Goal: Transaction & Acquisition: Purchase product/service

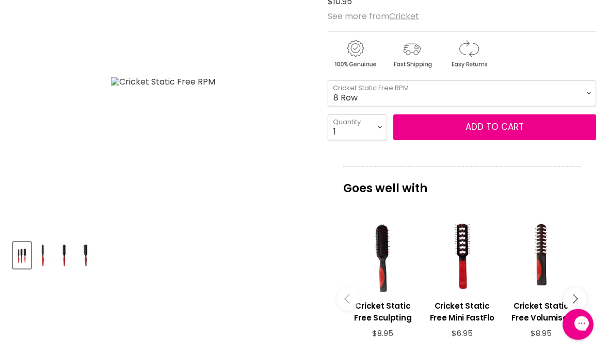
scroll to position [222, 0]
click at [574, 263] on div "Main content" at bounding box center [541, 258] width 69 height 69
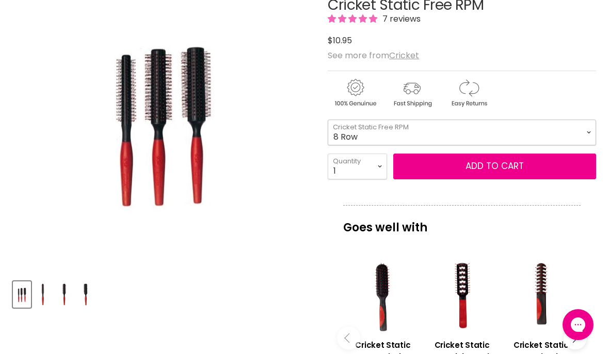
click at [587, 129] on select "8 Row 12 Row 12 Row XL" at bounding box center [462, 133] width 268 height 26
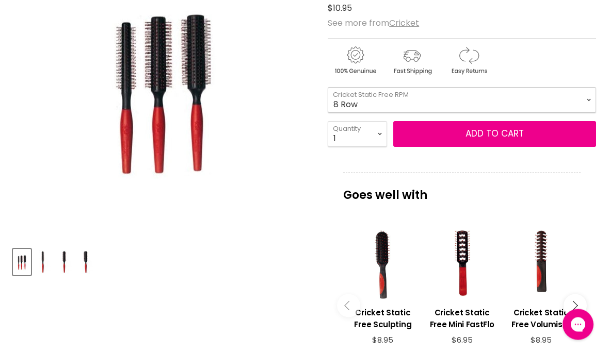
scroll to position [220, 0]
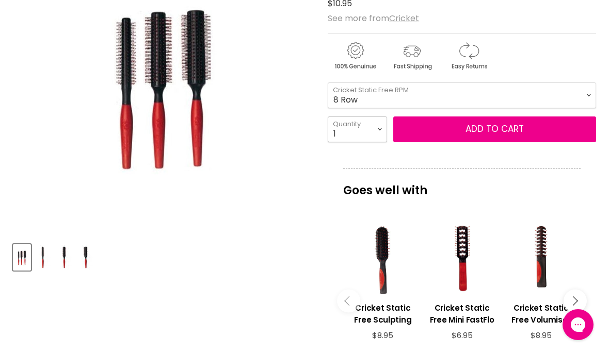
click at [385, 126] on select "1 2 3 4 5 6 7 8 9 10+" at bounding box center [357, 130] width 59 height 26
select select "2"
type input "2"
click at [564, 133] on button "Add to cart" at bounding box center [494, 130] width 203 height 26
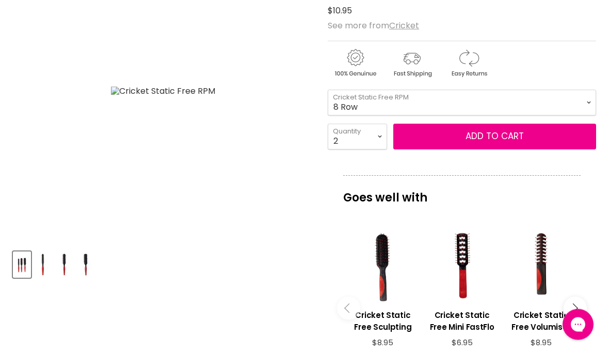
scroll to position [213, 0]
click at [498, 142] on span "Add to cart" at bounding box center [494, 136] width 58 height 12
click at [282, 257] on div "Product thumbnails" at bounding box center [162, 263] width 303 height 29
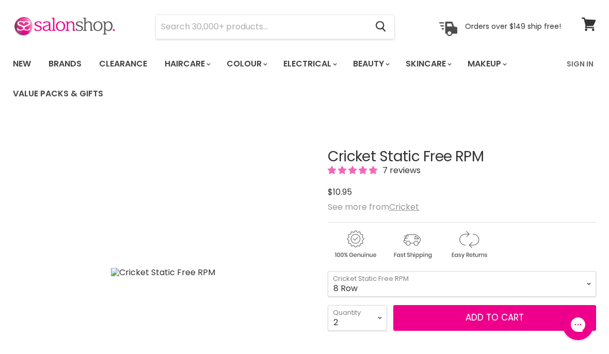
scroll to position [0, 0]
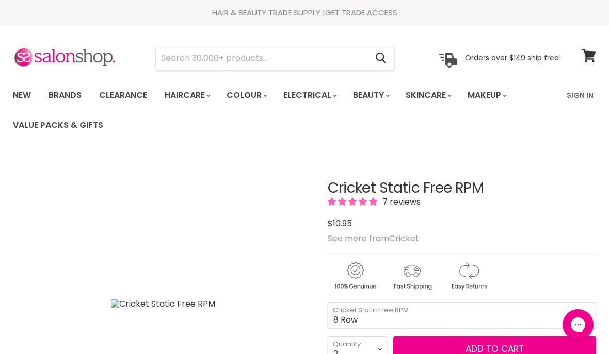
click at [221, 64] on input "Search" at bounding box center [261, 58] width 211 height 24
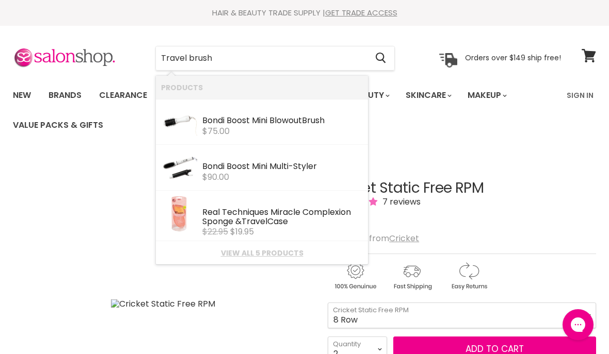
type input "Travel brush"
click at [384, 61] on icon "Search" at bounding box center [381, 58] width 10 height 11
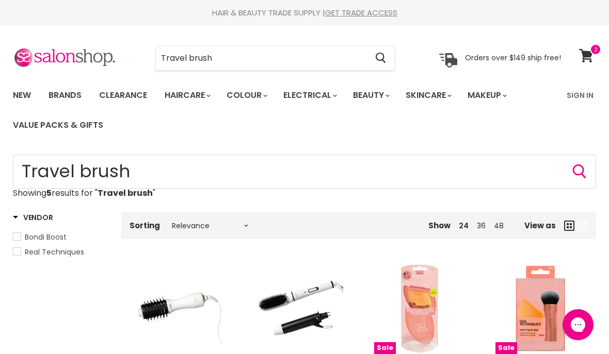
click at [376, 60] on button "Search" at bounding box center [380, 58] width 27 height 24
click at [257, 67] on input "Travel brush" at bounding box center [261, 58] width 211 height 24
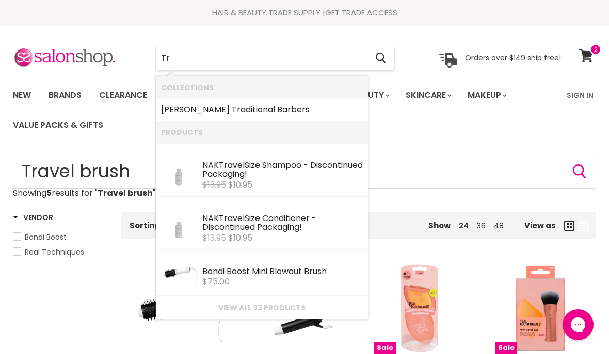
type input "T"
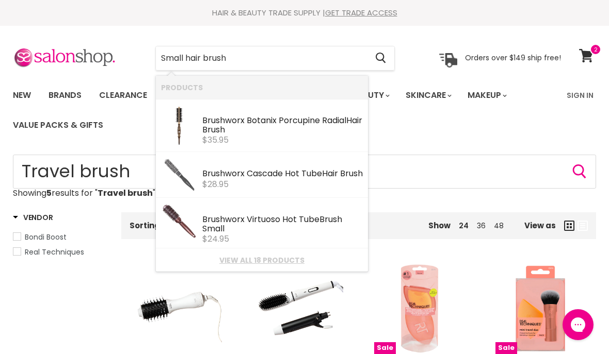
type input "Small hair brush"
click at [384, 62] on icon "Search" at bounding box center [381, 58] width 10 height 11
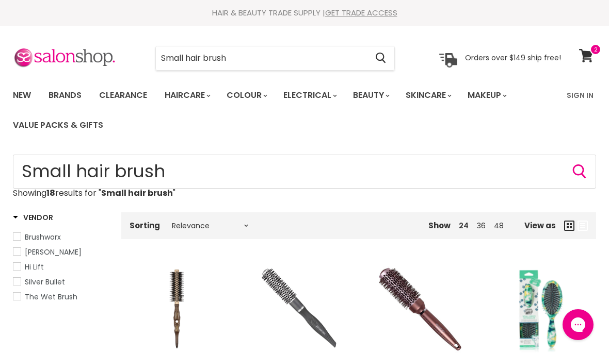
click at [264, 59] on input "Small hair brush" at bounding box center [261, 58] width 211 height 24
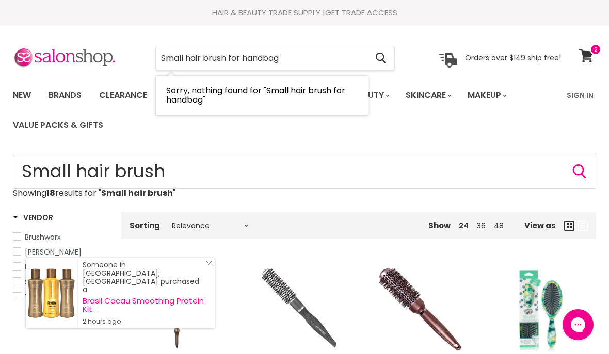
type input "Small hair brush for handbag"
click at [388, 60] on button "Search" at bounding box center [380, 58] width 27 height 24
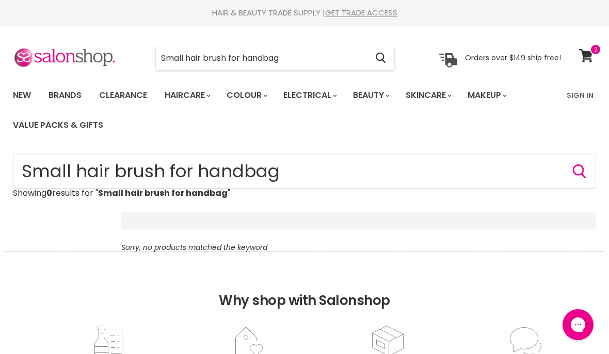
click at [332, 61] on input "Small hair brush for handbag" at bounding box center [261, 58] width 211 height 24
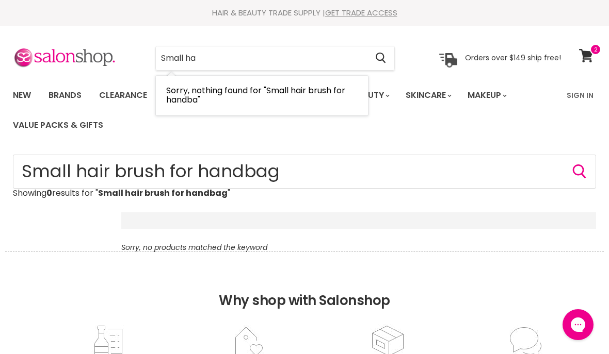
type input "Small h"
type input "Folding hair brush"
click at [388, 63] on button "Search" at bounding box center [380, 58] width 27 height 24
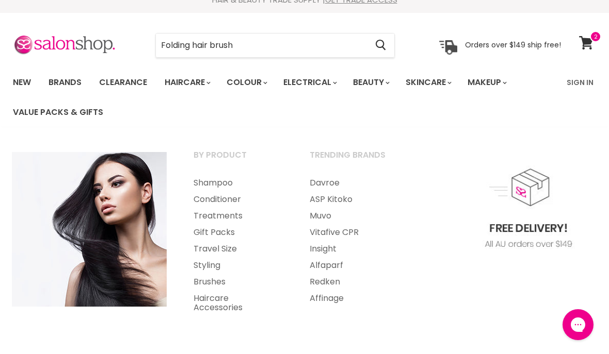
scroll to position [15, 0]
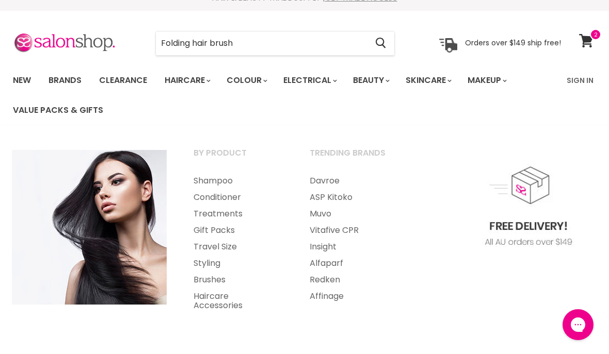
click at [229, 247] on link "Travel Size" at bounding box center [238, 247] width 114 height 17
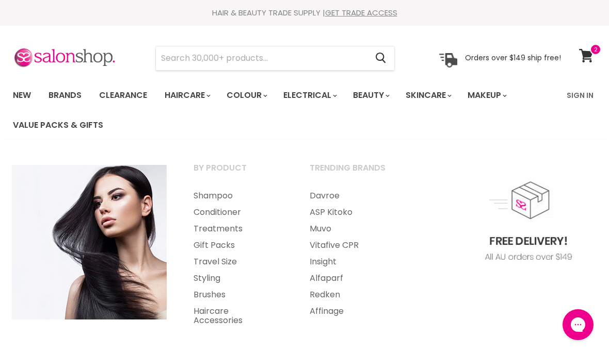
click at [230, 232] on link "Treatments" at bounding box center [238, 229] width 114 height 17
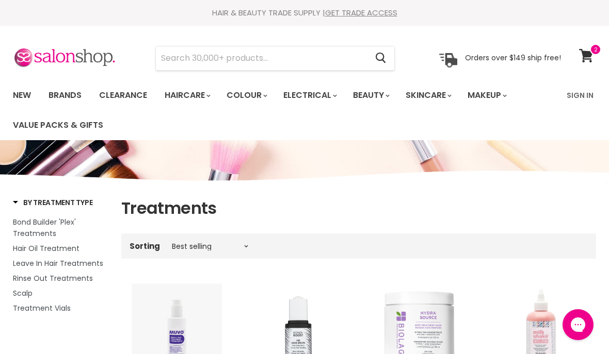
click at [292, 61] on input "Search" at bounding box center [261, 58] width 211 height 24
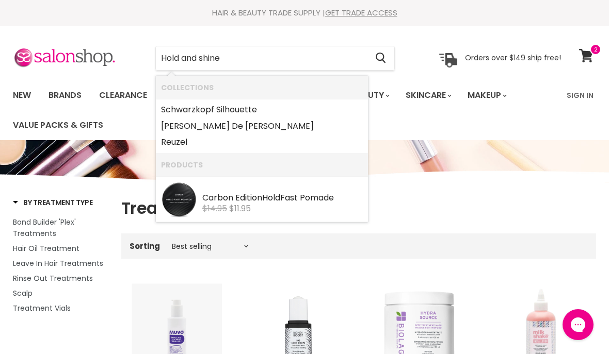
type input "Hold and shine"
click at [389, 57] on button "Search" at bounding box center [380, 58] width 27 height 24
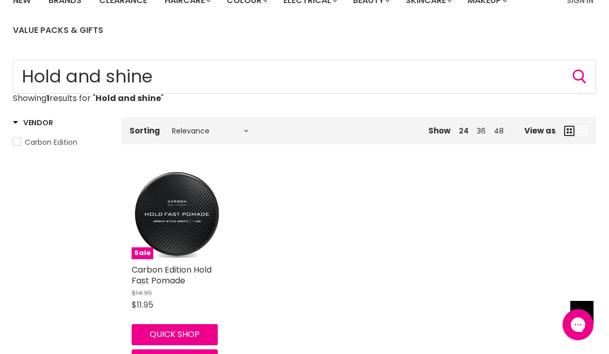
click at [173, 218] on img "Main content" at bounding box center [177, 214] width 90 height 90
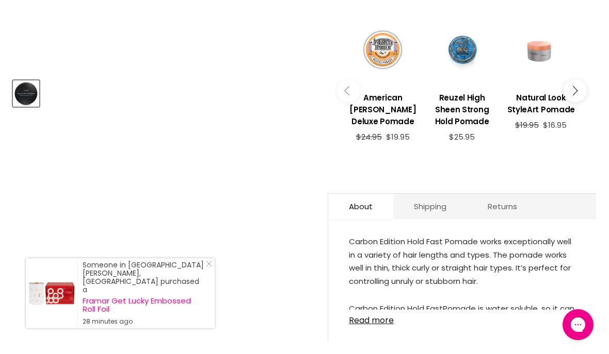
scroll to position [384, 0]
click at [572, 92] on icon "Main content" at bounding box center [572, 91] width 9 height 9
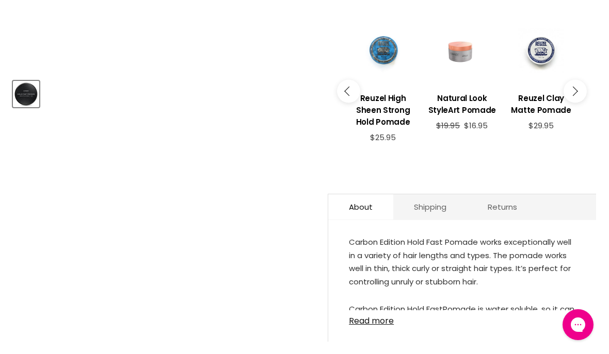
click at [581, 88] on button "Main content" at bounding box center [574, 91] width 23 height 23
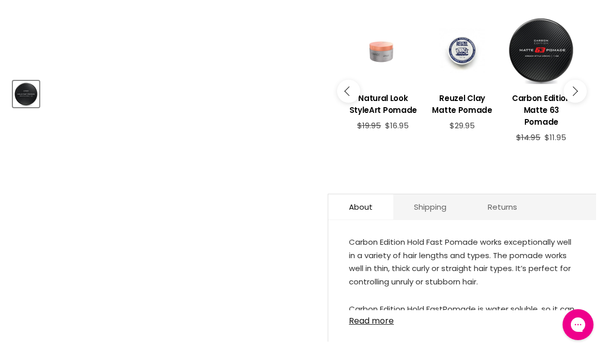
click at [575, 93] on button "Main content" at bounding box center [574, 91] width 23 height 23
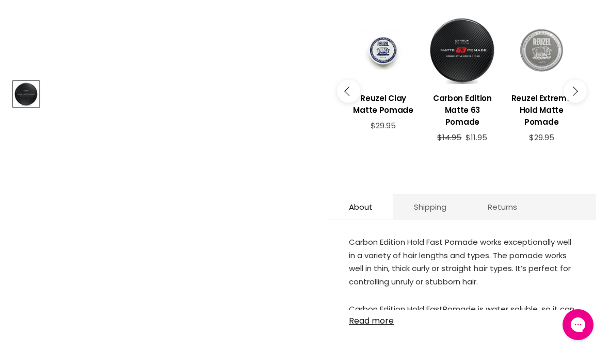
click at [580, 87] on button "Main content" at bounding box center [574, 91] width 23 height 23
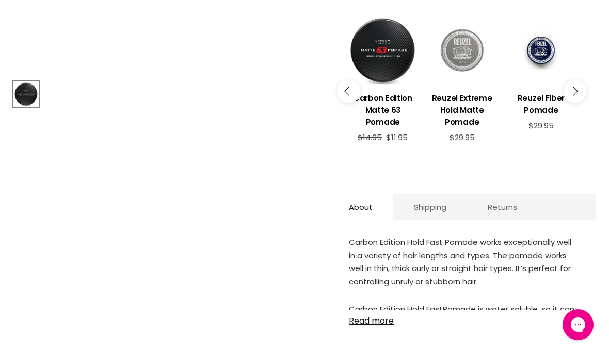
click at [583, 85] on button "Main content" at bounding box center [574, 91] width 23 height 23
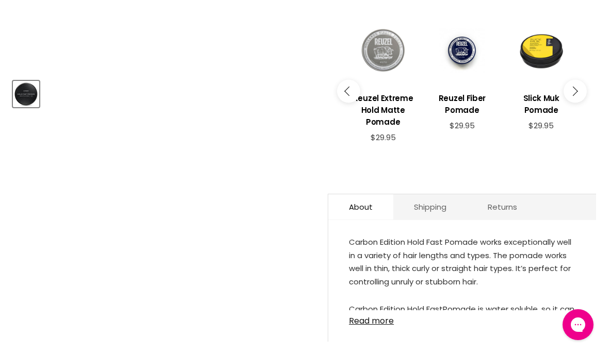
click at [588, 84] on div "Goes well with imageUrl American Barber Deluxe Pomade $24.95 $19.95 imageUrl Re…" at bounding box center [462, 69] width 268 height 221
click at [579, 87] on button "Main content" at bounding box center [574, 91] width 23 height 23
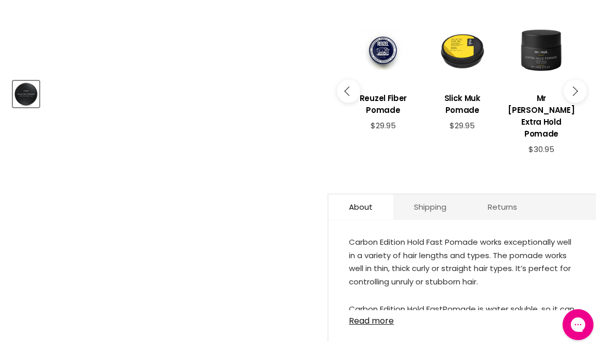
click at [574, 89] on icon "Main content" at bounding box center [572, 91] width 9 height 9
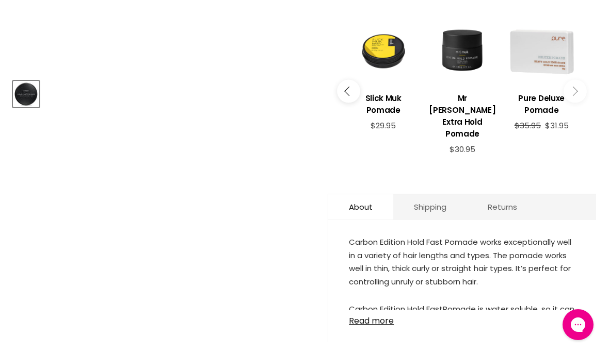
click at [576, 88] on icon "Main content" at bounding box center [572, 91] width 9 height 9
click at [575, 88] on icon "Main content" at bounding box center [572, 91] width 9 height 9
click at [578, 87] on button "Main content" at bounding box center [574, 91] width 23 height 23
click at [539, 60] on div "Main content" at bounding box center [541, 50] width 69 height 69
click at [348, 97] on button "Main content" at bounding box center [348, 91] width 23 height 23
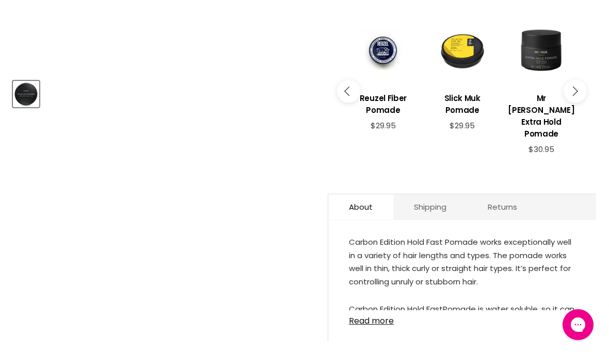
click at [345, 91] on button "Main content" at bounding box center [348, 91] width 23 height 23
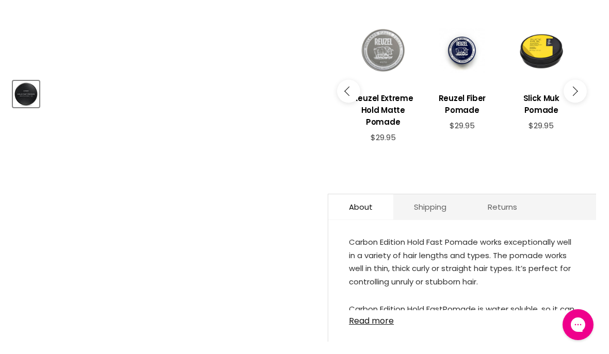
click at [346, 98] on button "Main content" at bounding box center [348, 91] width 23 height 23
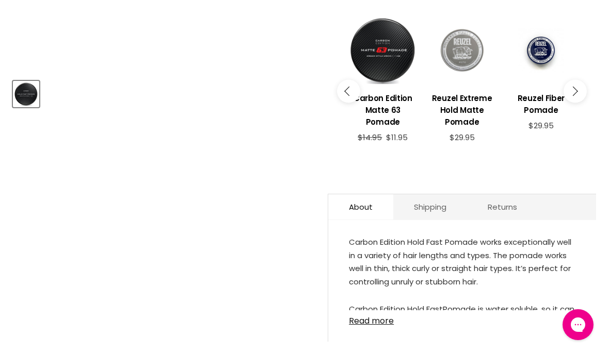
click at [348, 95] on button "Main content" at bounding box center [348, 91] width 23 height 23
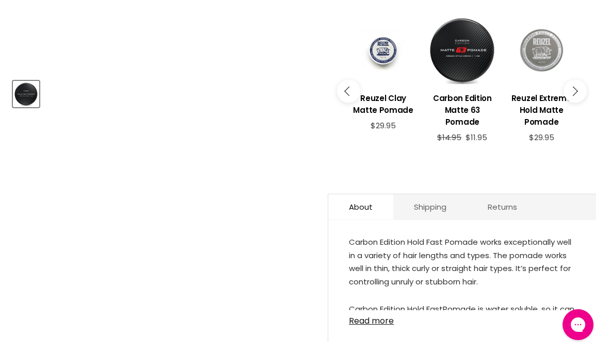
click at [350, 93] on button "Main content" at bounding box center [348, 91] width 23 height 23
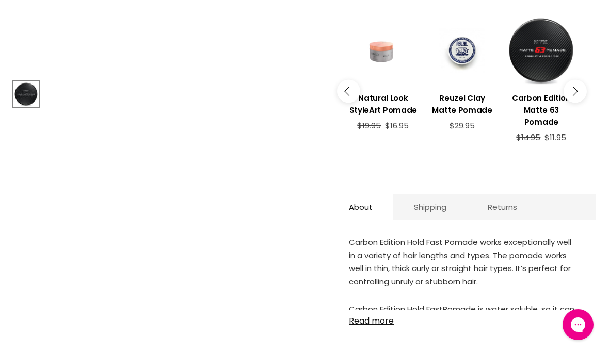
click at [346, 92] on button "Main content" at bounding box center [348, 91] width 23 height 23
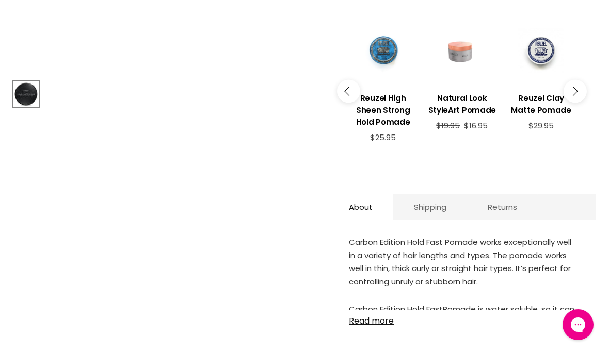
click at [392, 110] on h3 "Reuzel High Sheen Strong Hold Pomade" at bounding box center [382, 110] width 69 height 36
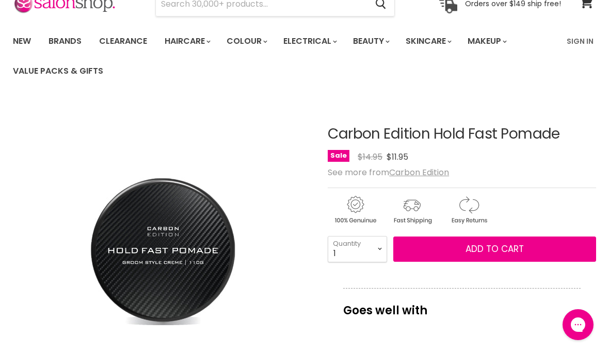
scroll to position [0, 0]
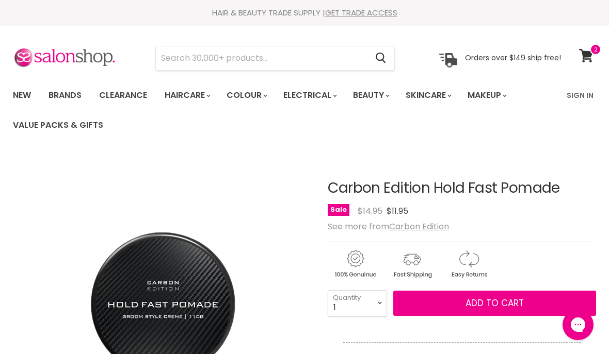
click at [124, 93] on link "Clearance" at bounding box center [122, 96] width 63 height 22
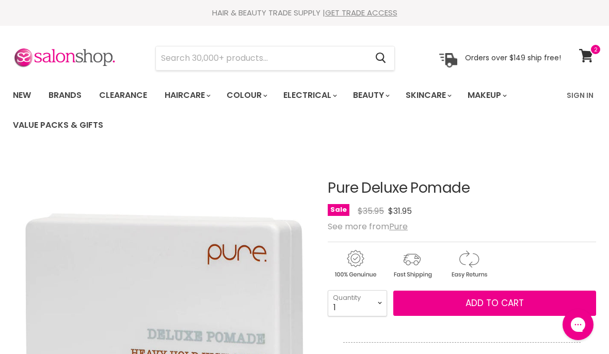
click at [514, 119] on ul "New Brands Clearance Haircare" at bounding box center [282, 110] width 555 height 60
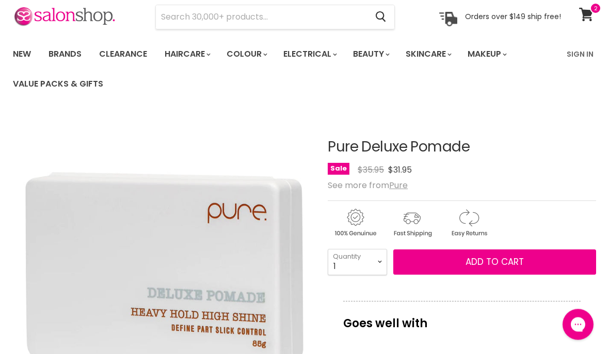
scroll to position [38, 0]
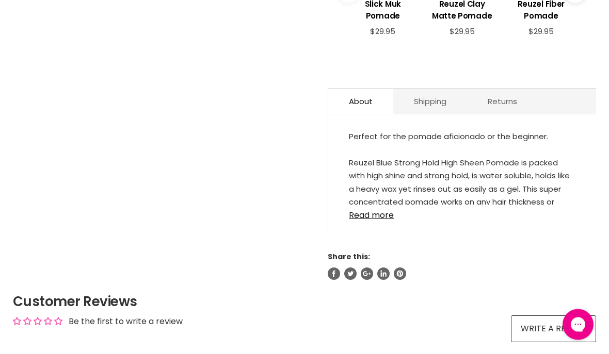
scroll to position [528, 0]
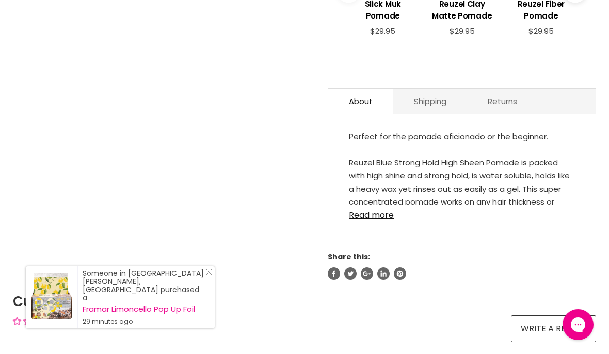
click at [388, 219] on link "Read more" at bounding box center [462, 212] width 226 height 15
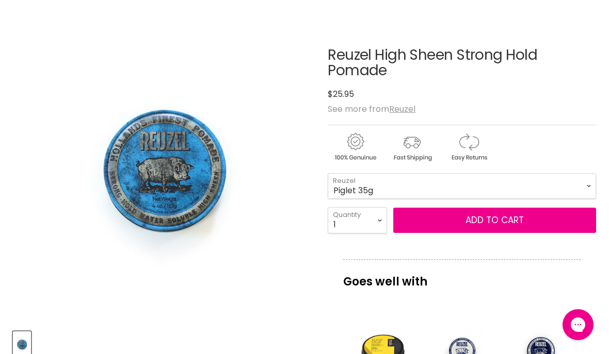
scroll to position [116, 0]
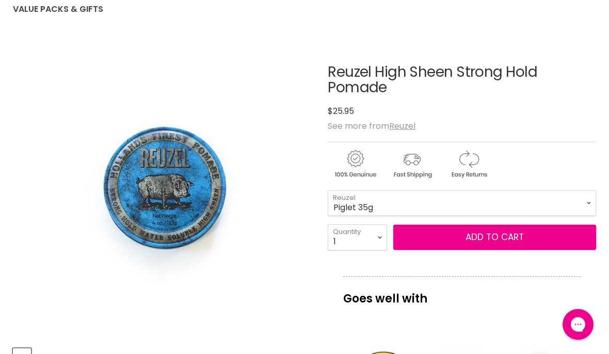
click at [483, 239] on span "Add to cart" at bounding box center [494, 238] width 58 height 12
click at [472, 237] on span "Add to cart" at bounding box center [494, 238] width 58 height 12
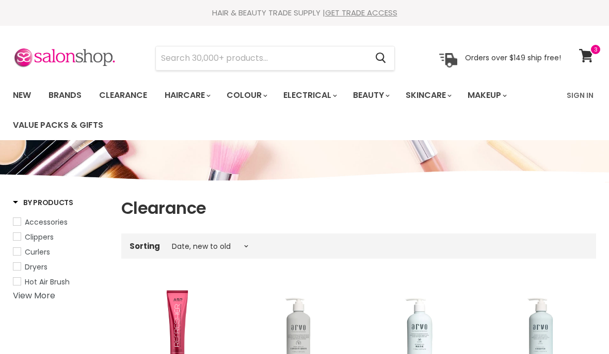
select select "created-descending"
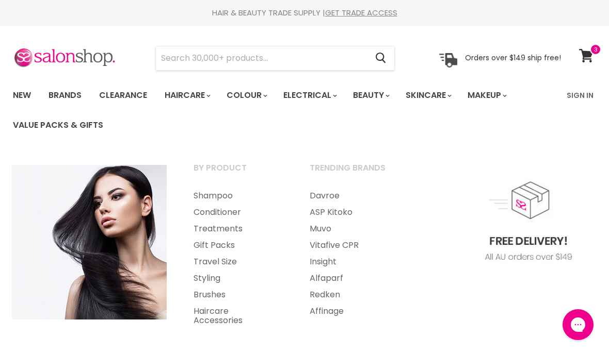
click at [207, 282] on link "Styling" at bounding box center [238, 278] width 114 height 17
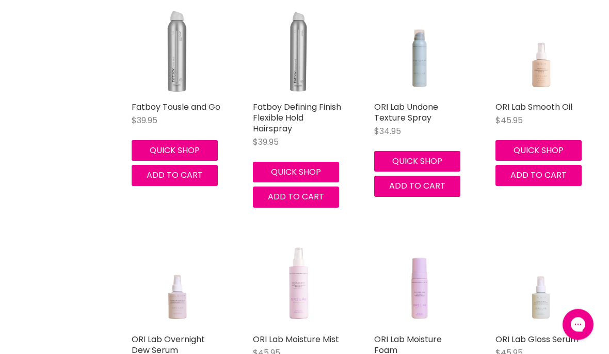
scroll to position [1543, 0]
click at [433, 107] on link "ORI Lab Undone Texture Spray" at bounding box center [406, 112] width 64 height 23
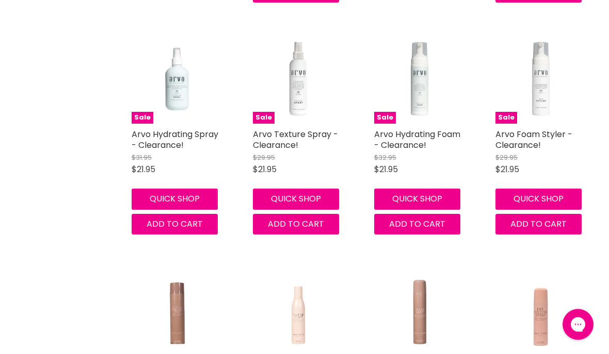
scroll to position [2434, 0]
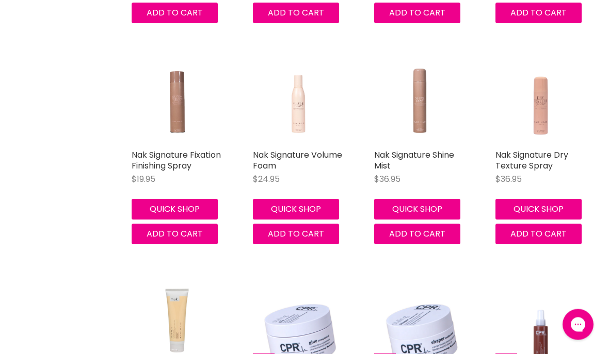
scroll to position [2645, 0]
click at [547, 122] on img "Main content" at bounding box center [540, 99] width 72 height 90
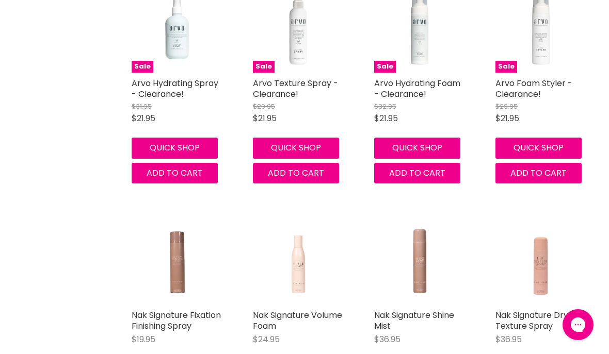
scroll to position [2503, 0]
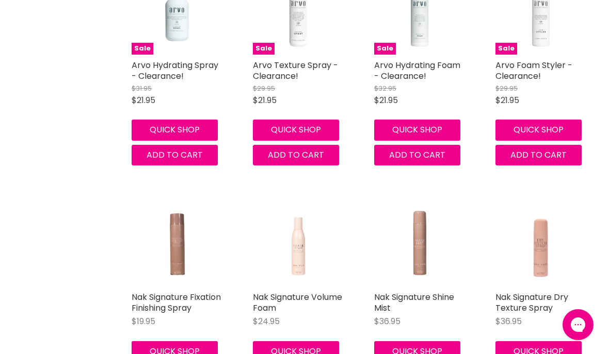
click at [400, 301] on h2 "Nak Signature Shine Mist" at bounding box center [419, 303] width 90 height 22
click at [422, 256] on img "Main content" at bounding box center [419, 242] width 72 height 90
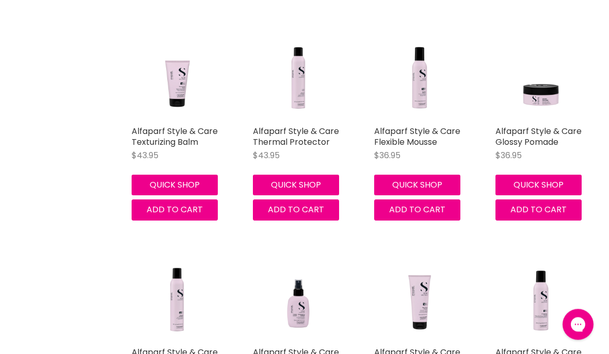
scroll to position [5025, 0]
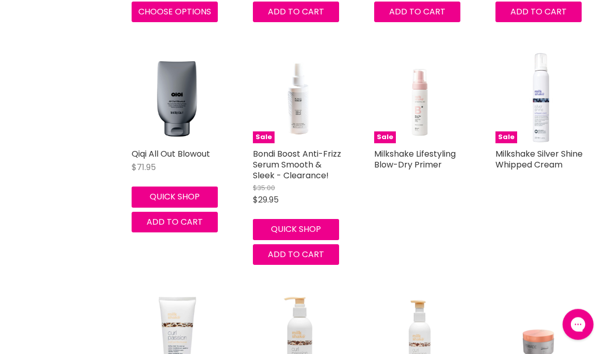
scroll to position [5445, 0]
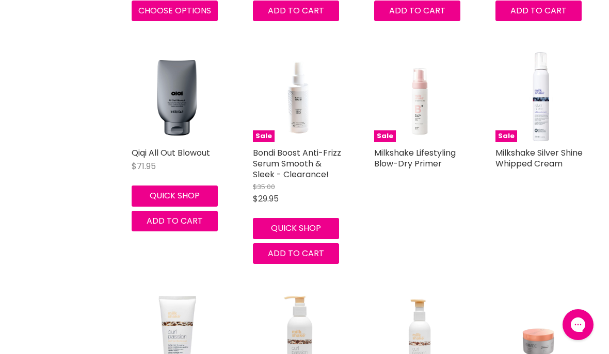
click at [545, 107] on img "Main content" at bounding box center [540, 97] width 90 height 90
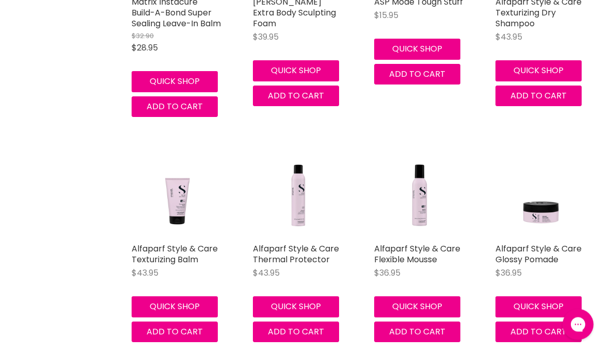
scroll to position [10549, 0]
click at [551, 243] on link "Alfaparf Style & Care Glossy Pomade" at bounding box center [538, 254] width 86 height 23
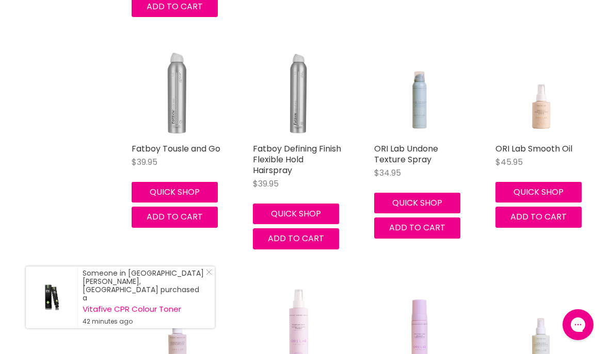
scroll to position [0, 0]
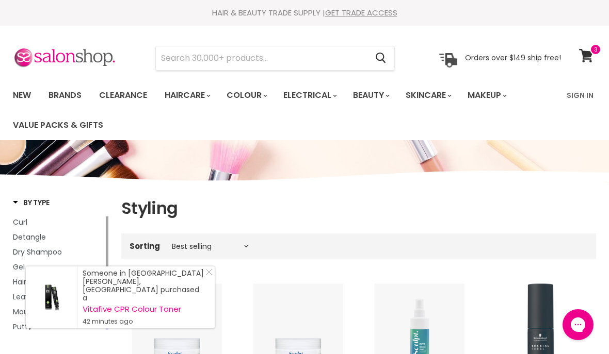
click at [591, 56] on icon at bounding box center [586, 55] width 14 height 13
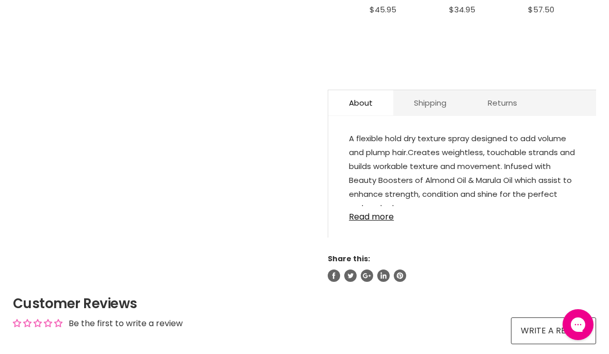
scroll to position [501, 0]
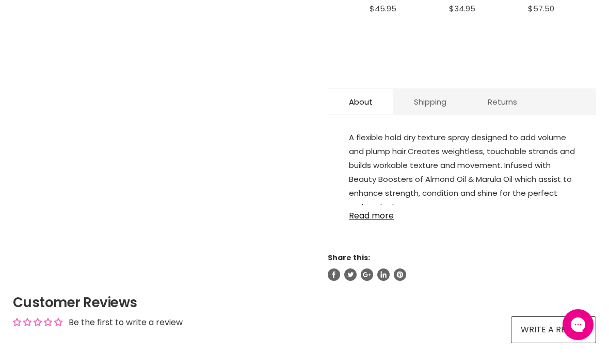
click at [384, 221] on link "Read more" at bounding box center [462, 212] width 226 height 15
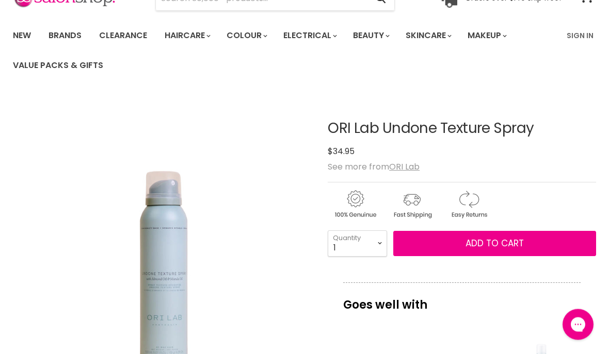
scroll to position [58, 0]
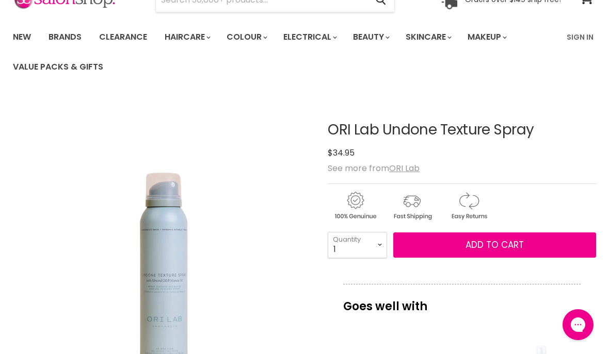
click at [524, 250] on button "Add to cart" at bounding box center [494, 246] width 203 height 26
click at [511, 245] on span "Add to cart" at bounding box center [494, 245] width 58 height 12
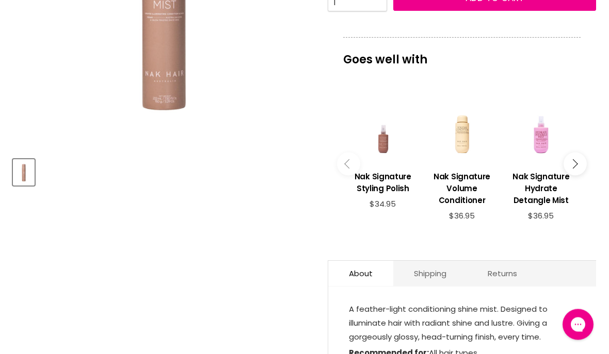
scroll to position [305, 0]
click at [384, 154] on div "Main content" at bounding box center [382, 128] width 69 height 69
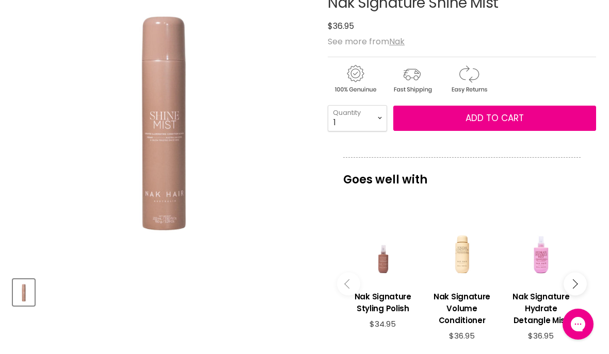
scroll to position [185, 0]
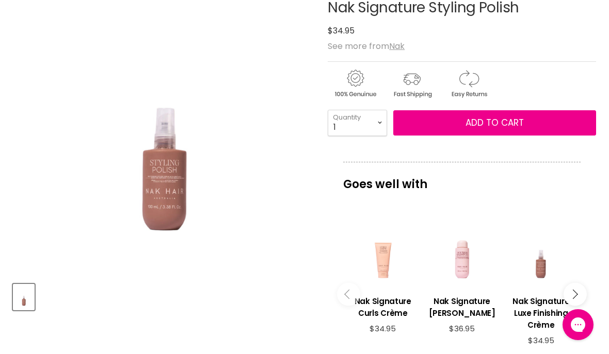
scroll to position [180, 0]
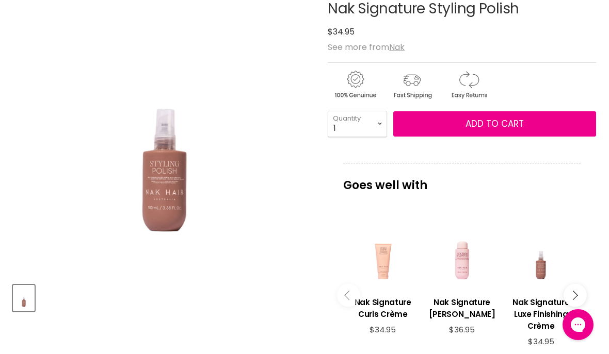
click at [502, 118] on span "Add to cart" at bounding box center [494, 124] width 58 height 12
click at [497, 129] on span "Add to cart" at bounding box center [494, 124] width 58 height 12
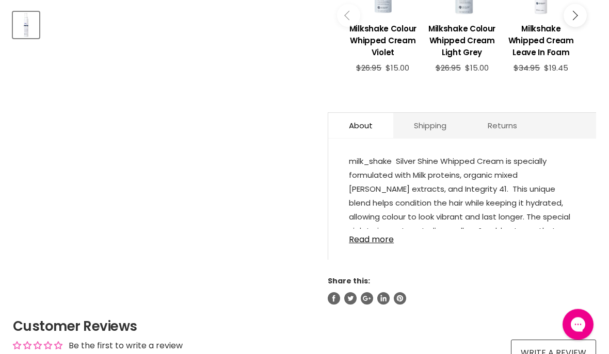
scroll to position [453, 0]
click at [396, 242] on link "Read more" at bounding box center [462, 236] width 226 height 15
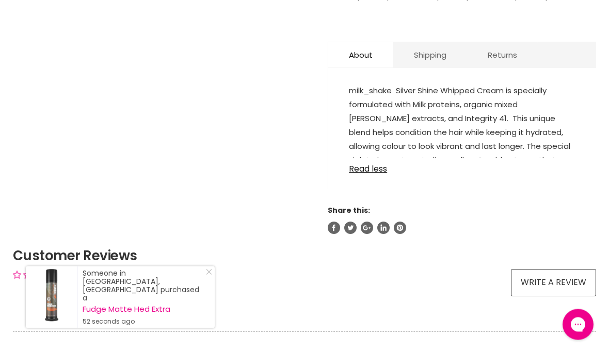
scroll to position [524, 0]
click at [388, 172] on link "Read less" at bounding box center [462, 165] width 226 height 15
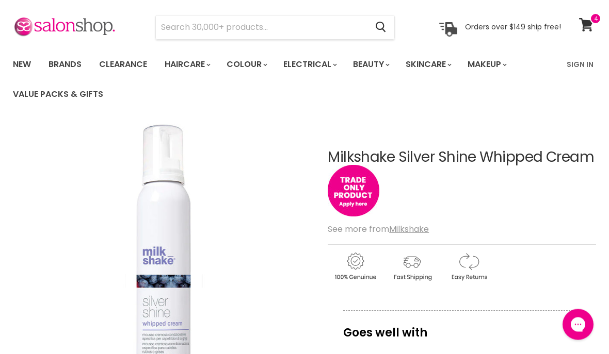
scroll to position [0, 0]
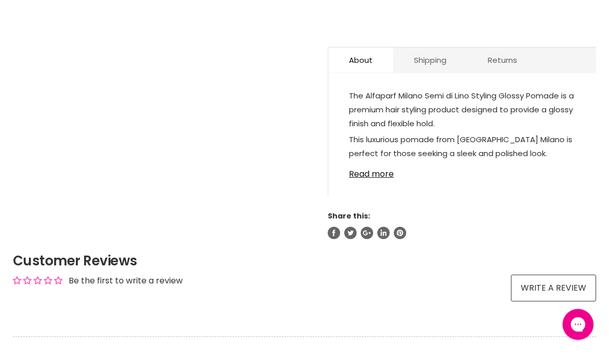
scroll to position [543, 0]
click at [388, 179] on link "Read more" at bounding box center [462, 171] width 226 height 15
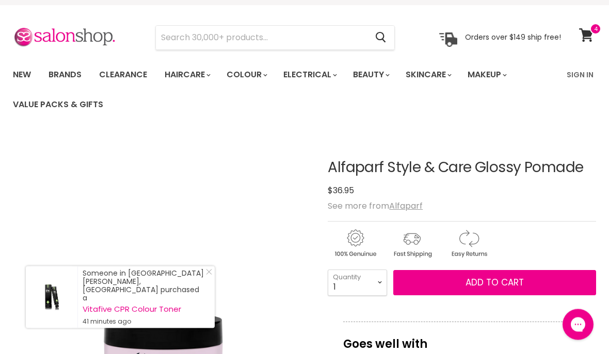
scroll to position [15, 0]
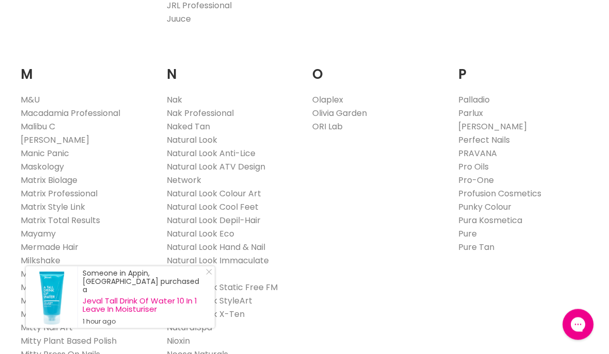
scroll to position [1155, 0]
click at [182, 94] on link "Nak" at bounding box center [174, 100] width 15 height 12
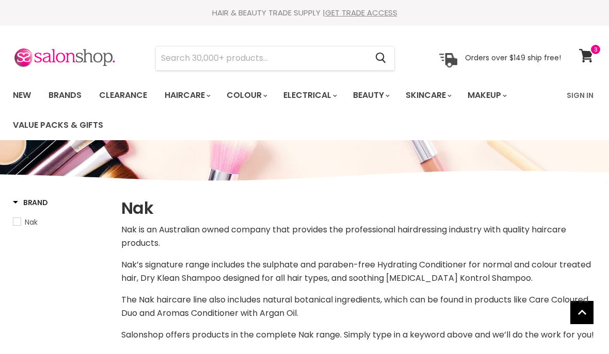
select select "manual"
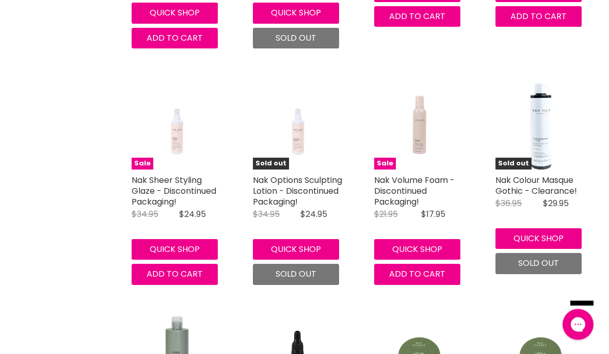
scroll to position [2059, 0]
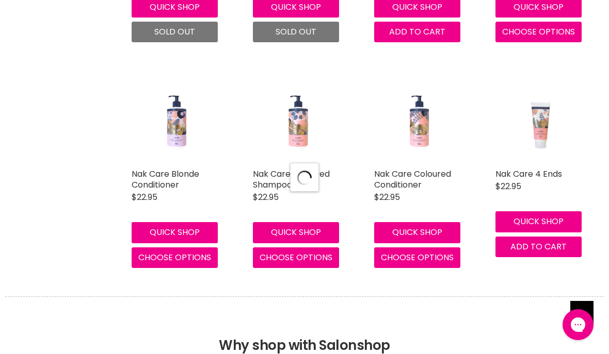
select select "manual"
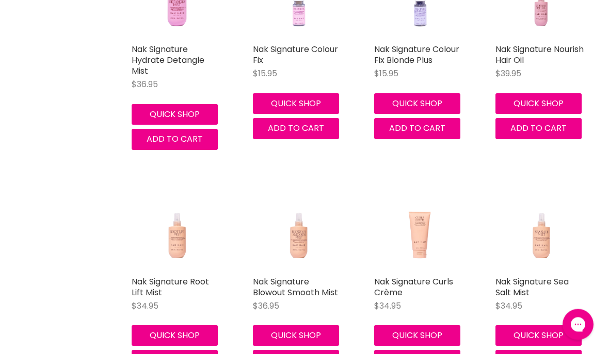
scroll to position [5727, 0]
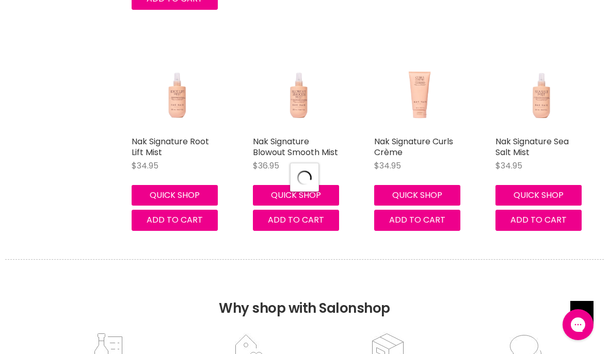
select select "manual"
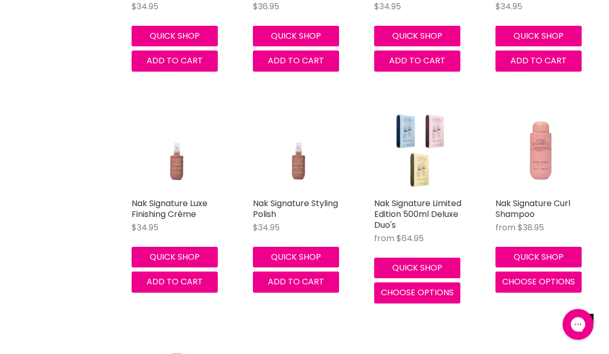
scroll to position [6027, 0]
click at [169, 220] on link "Nak Signature Luxe Finishing Crème" at bounding box center [170, 209] width 76 height 23
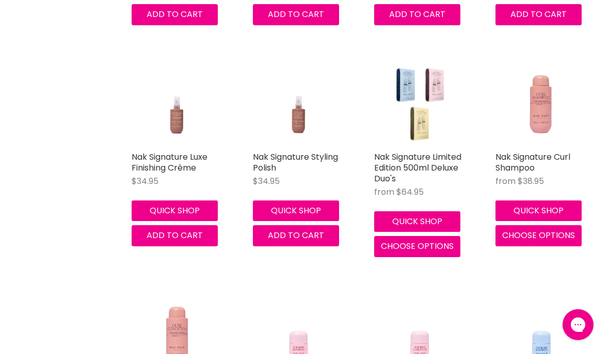
click at [305, 146] on img "Main content" at bounding box center [298, 101] width 72 height 90
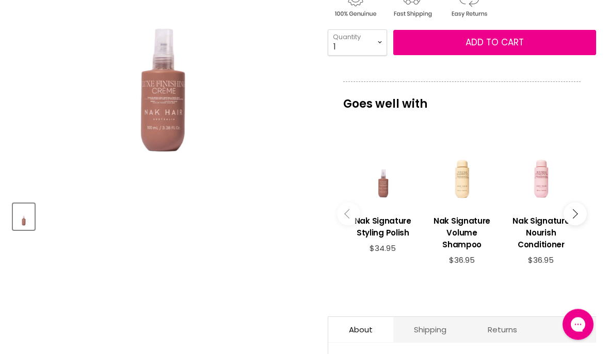
scroll to position [261, 0]
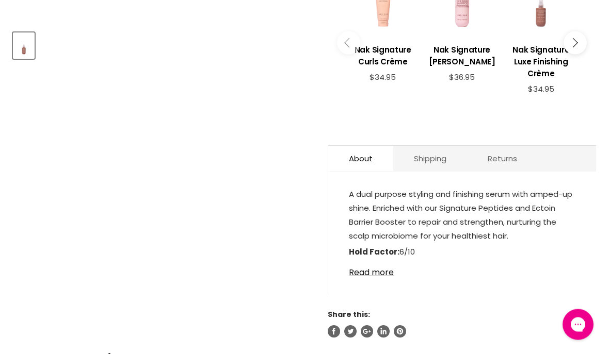
scroll to position [442, 0]
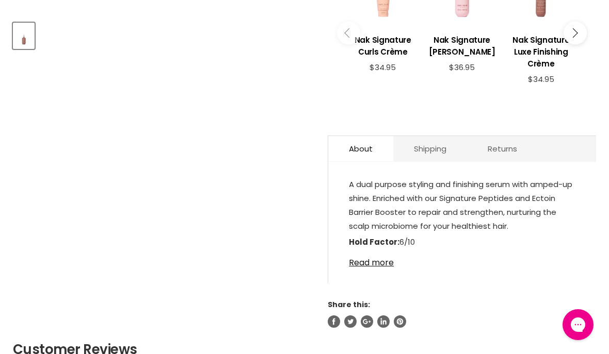
click at [390, 259] on link "Read more" at bounding box center [462, 259] width 226 height 15
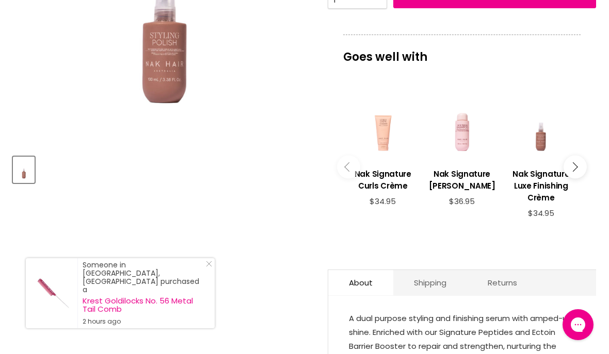
scroll to position [229, 0]
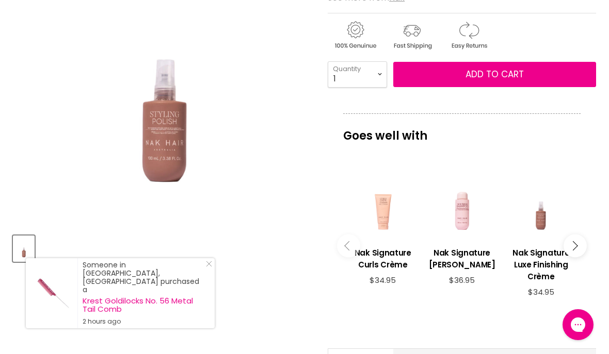
click at [487, 207] on div "Main content" at bounding box center [461, 205] width 69 height 69
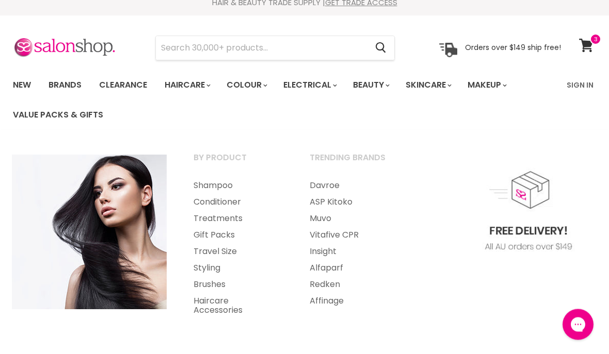
scroll to position [10, 0]
click at [203, 270] on link "Styling" at bounding box center [238, 268] width 114 height 17
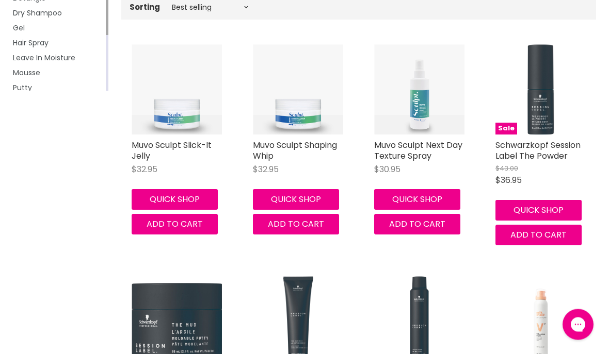
scroll to position [239, 0]
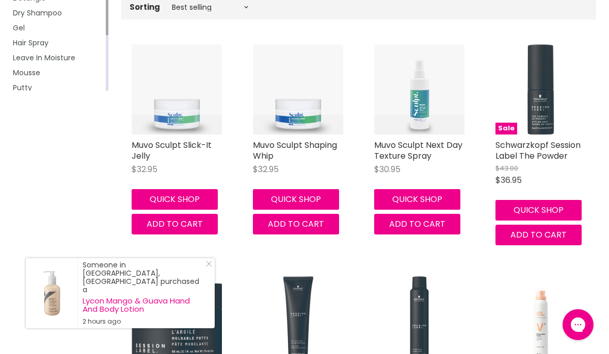
click at [292, 149] on link "Muvo Sculpt Shaping Whip" at bounding box center [295, 150] width 84 height 23
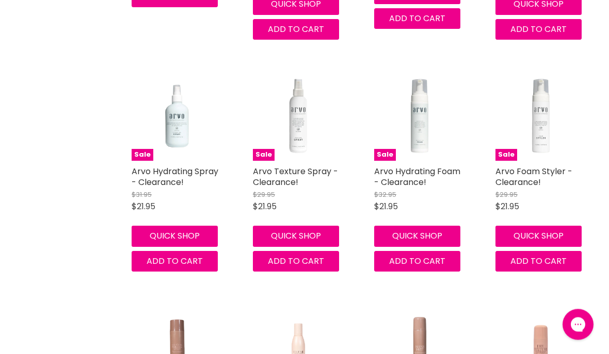
scroll to position [2397, 0]
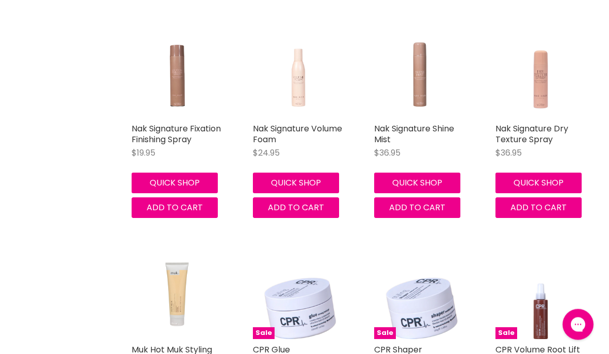
scroll to position [2672, 0]
click at [413, 123] on link "Nak Signature Shine Mist" at bounding box center [414, 134] width 80 height 23
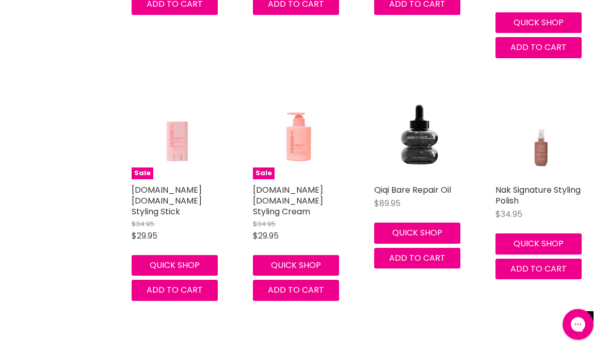
scroll to position [3561, 0]
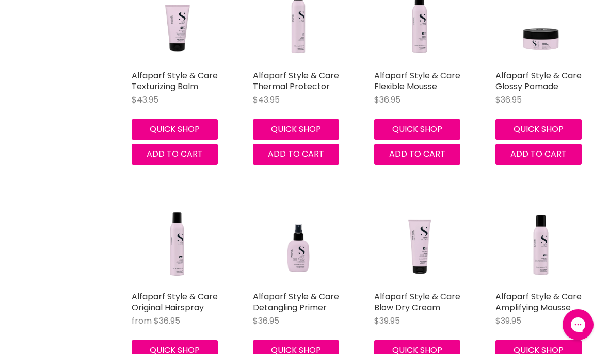
click at [593, 307] on div "Alfaparf Style & Care Amplifying Mousse $39.95 Alfaparf Quick shop Add to cart" at bounding box center [540, 291] width 111 height 211
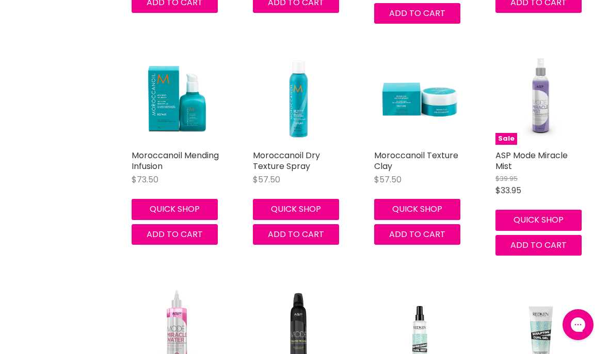
scroll to position [6769, 0]
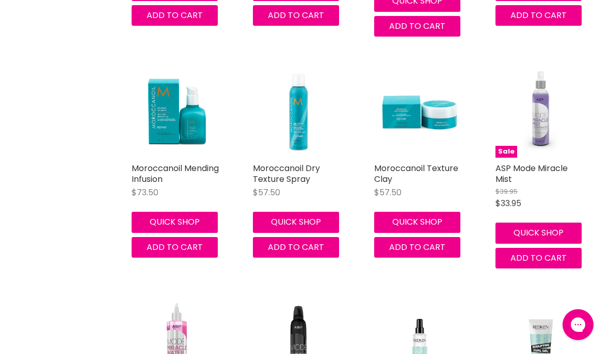
click at [408, 100] on img "Main content" at bounding box center [419, 113] width 90 height 90
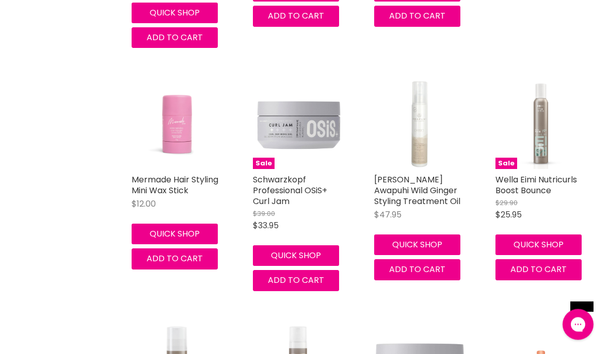
scroll to position [7962, 0]
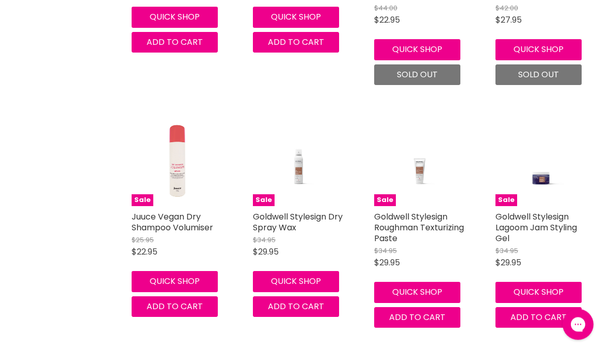
scroll to position [9383, 0]
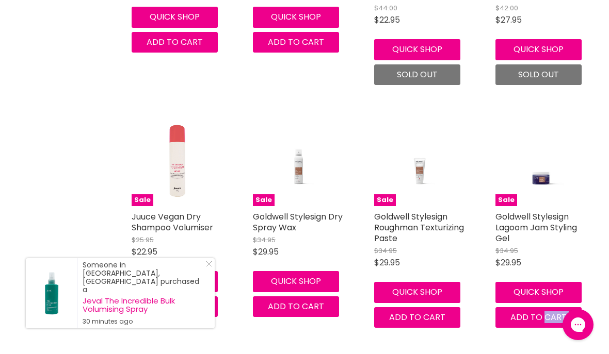
click at [587, 294] on div "Sale Goldwell Stylesign Lagoom Jam Styling Gel $34.95 $29.95 Goldwell Quick sho…" at bounding box center [540, 222] width 111 height 233
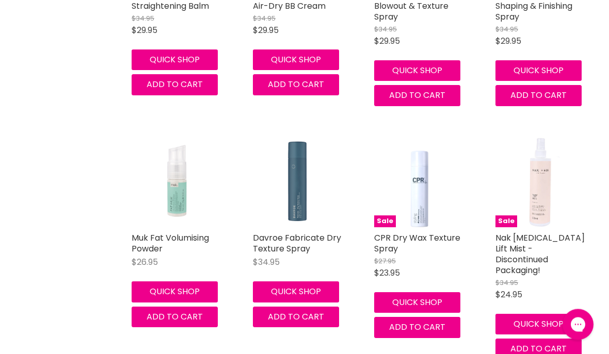
scroll to position [10810, 0]
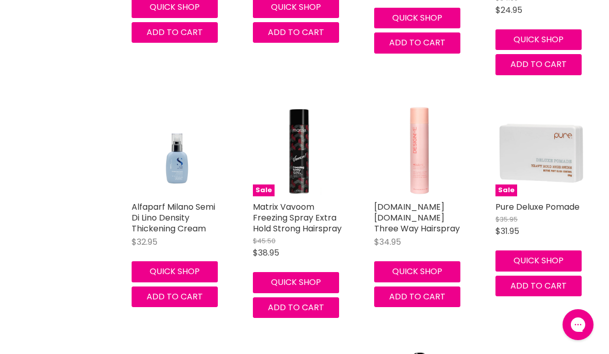
scroll to position [11100, 0]
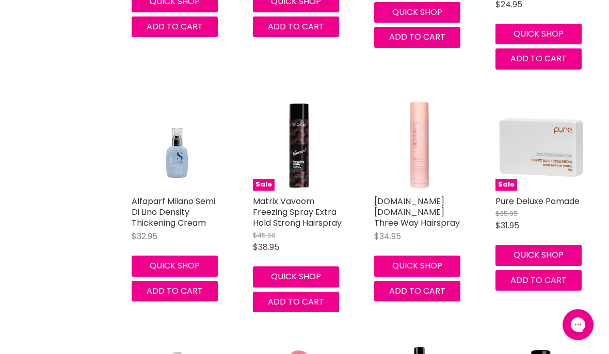
click at [547, 101] on img "Main content" at bounding box center [540, 146] width 90 height 90
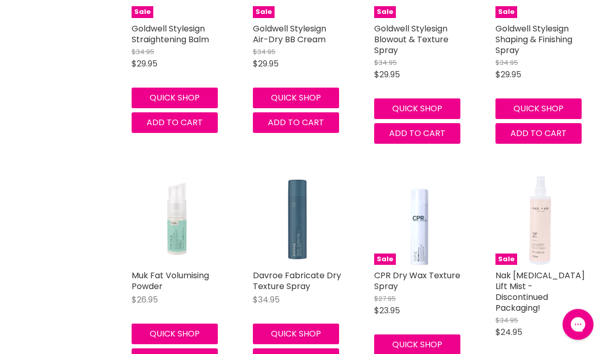
scroll to position [16645, 0]
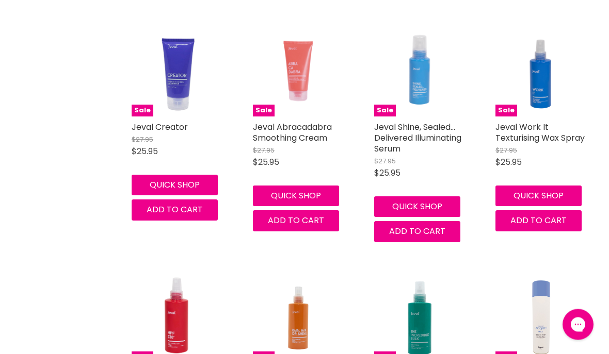
scroll to position [19277, 0]
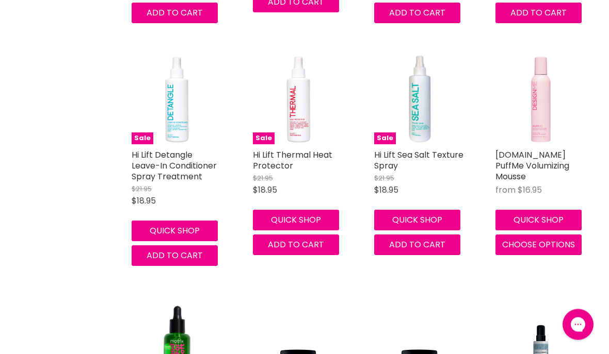
scroll to position [20724, 0]
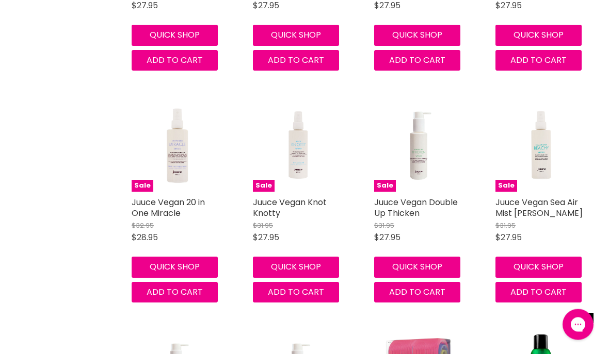
scroll to position [22366, 0]
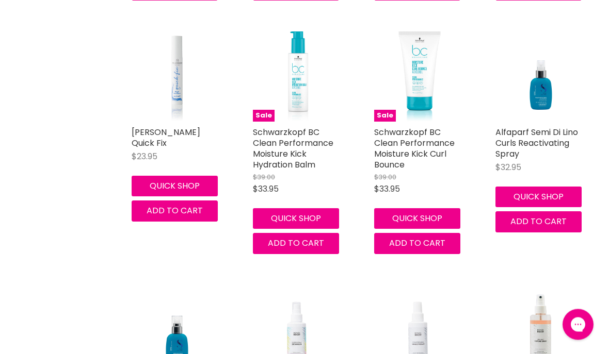
scroll to position [25277, 0]
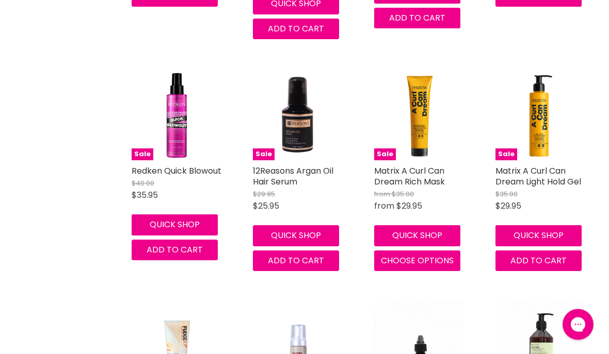
scroll to position [28219, 0]
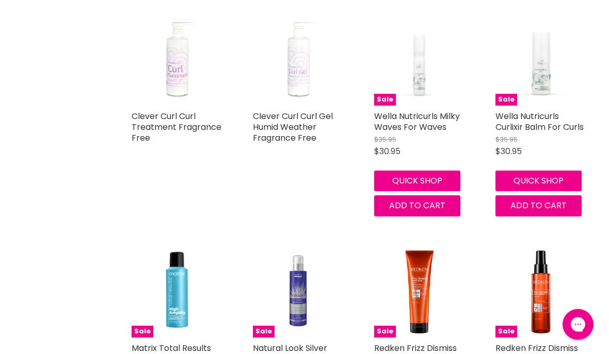
scroll to position [29204, 0]
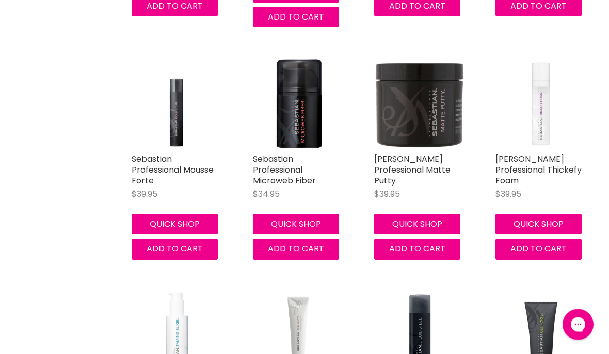
scroll to position [30883, 0]
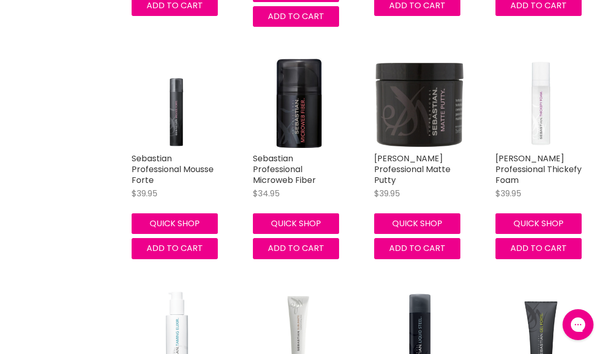
click at [562, 322] on button "Chat with us" at bounding box center [577, 325] width 31 height 31
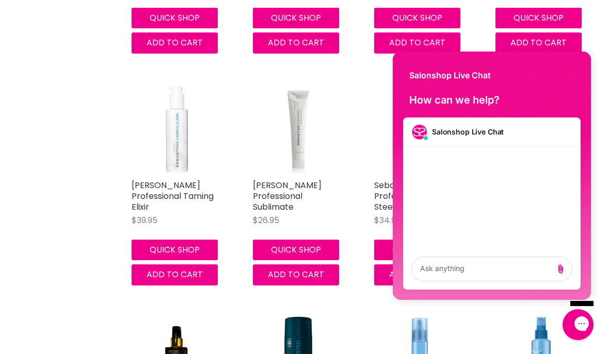
scroll to position [30918, 0]
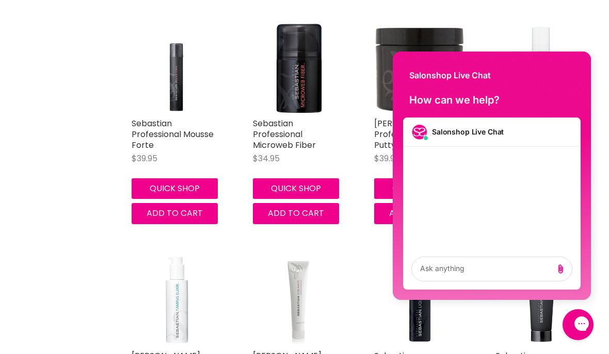
click at [608, 324] on div "Gorgias live chat" at bounding box center [614, 325] width 10 height 13
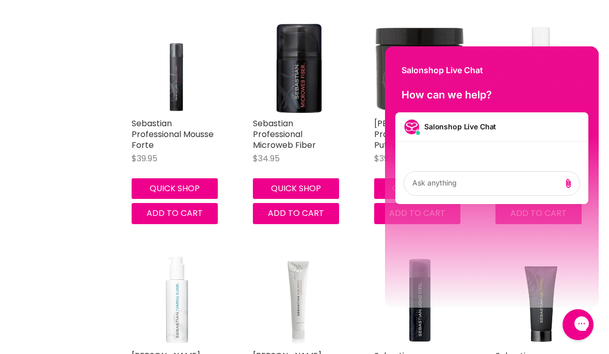
scroll to position [31496, 0]
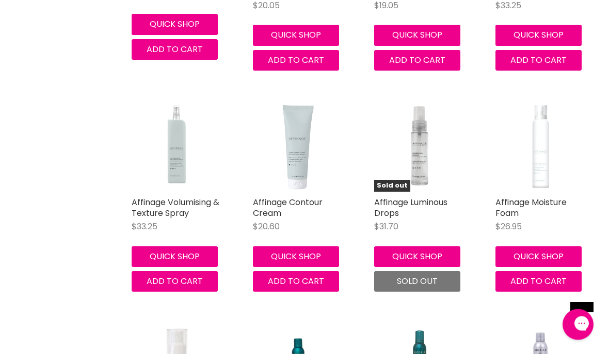
scroll to position [33611, 0]
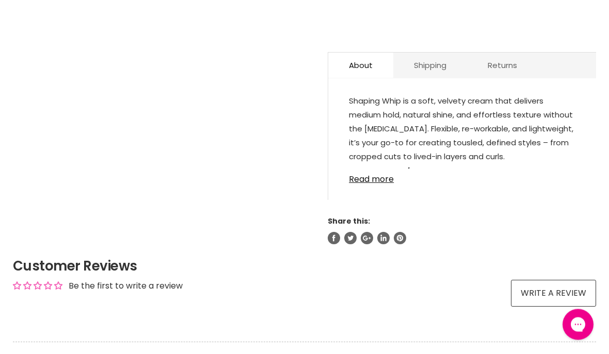
scroll to position [526, 0]
click at [379, 175] on link "Read more" at bounding box center [462, 176] width 226 height 15
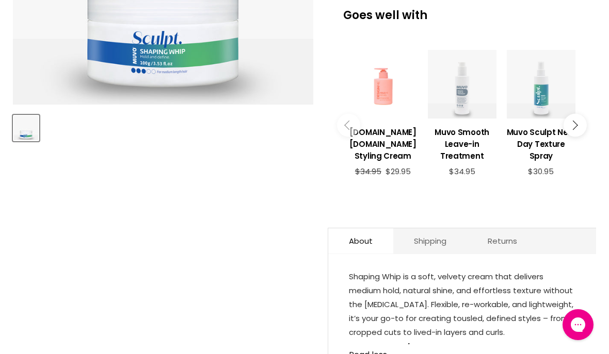
scroll to position [349, 0]
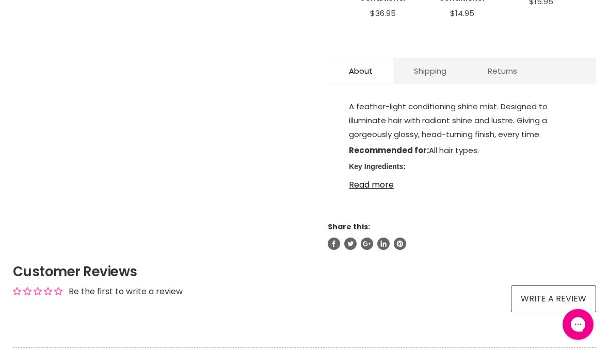
scroll to position [509, 0]
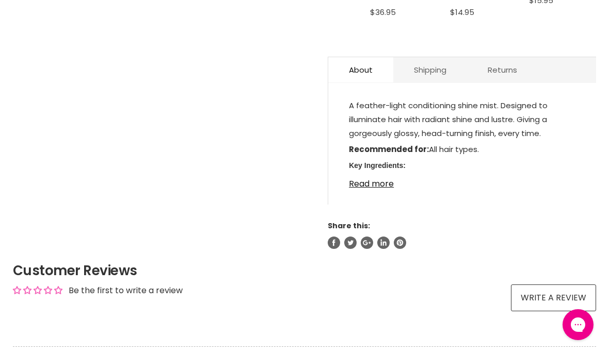
click at [387, 189] on link "Read more" at bounding box center [462, 180] width 226 height 15
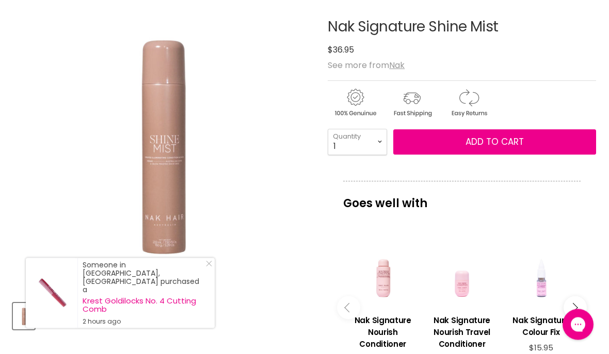
scroll to position [161, 0]
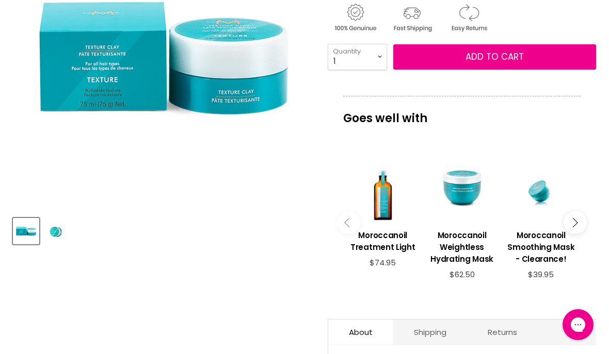
scroll to position [156, 0]
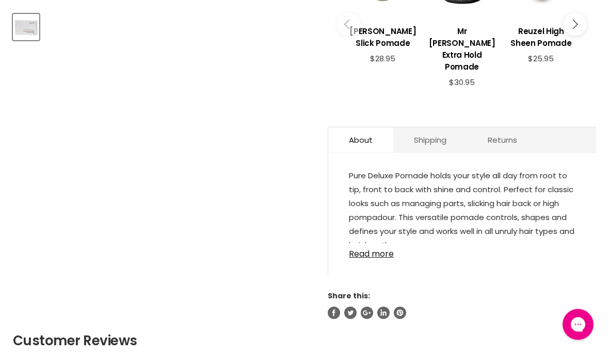
scroll to position [455, 0]
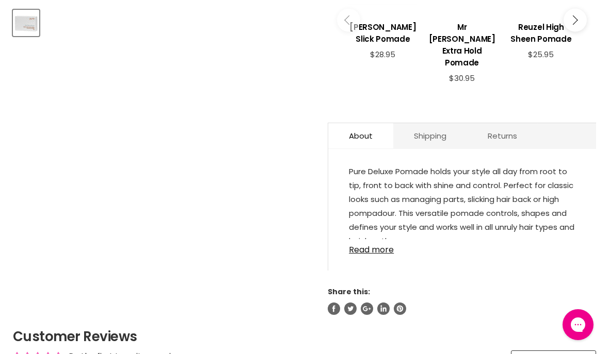
click at [370, 247] on link "Read more" at bounding box center [462, 246] width 226 height 15
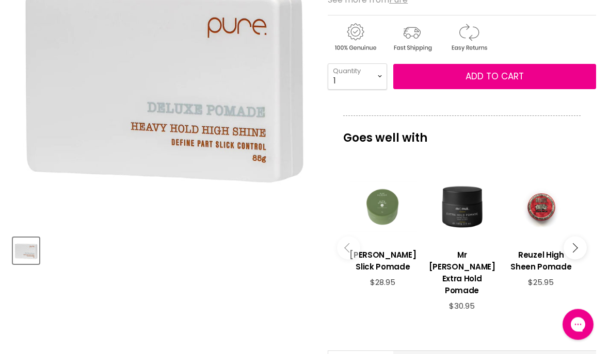
scroll to position [227, 0]
click at [493, 75] on span "Add to cart" at bounding box center [494, 76] width 58 height 12
click at [490, 69] on button "Add to cart" at bounding box center [494, 77] width 203 height 26
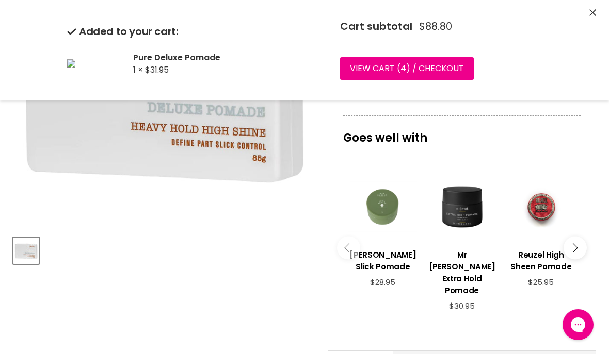
click at [592, 17] on button "Close" at bounding box center [592, 13] width 7 height 11
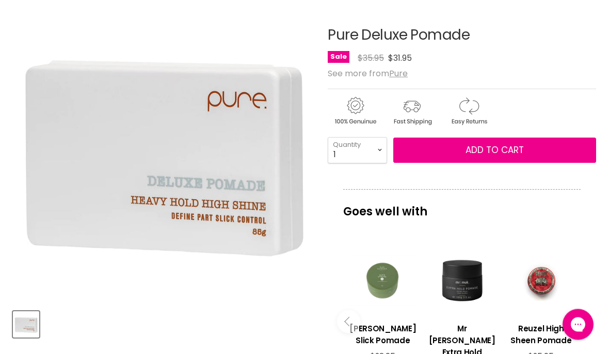
scroll to position [0, 0]
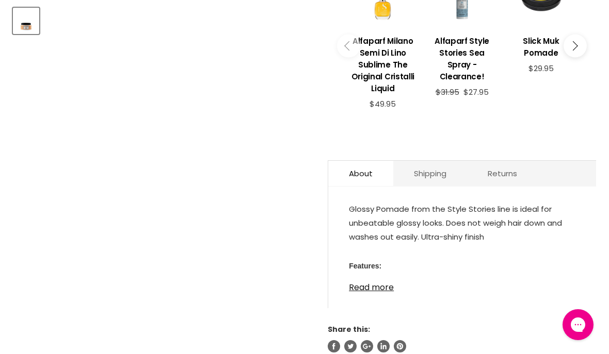
scroll to position [464, 0]
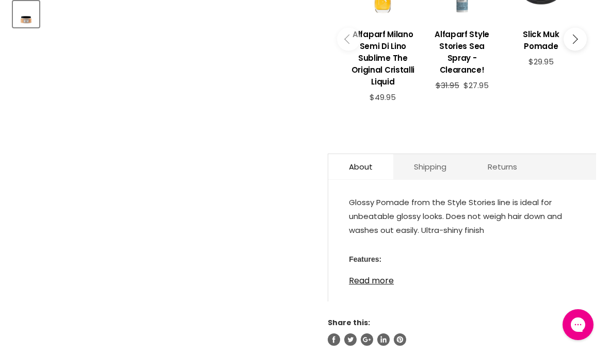
click at [386, 274] on link "Read more" at bounding box center [462, 277] width 226 height 15
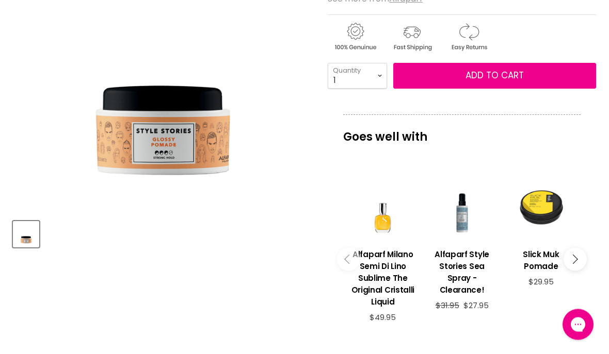
scroll to position [243, 0]
click at [484, 75] on span "Add to cart" at bounding box center [494, 75] width 58 height 12
click at [497, 74] on span "Add to cart" at bounding box center [494, 75] width 58 height 12
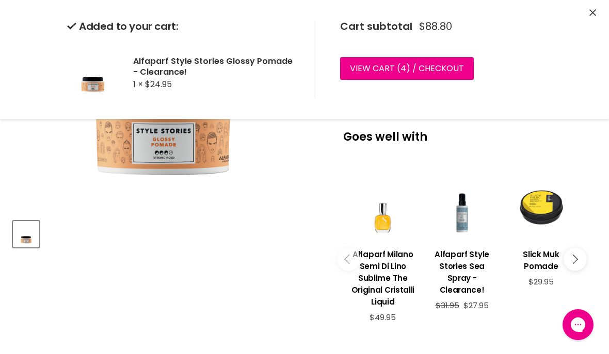
click at [591, 14] on icon "Close" at bounding box center [592, 12] width 7 height 7
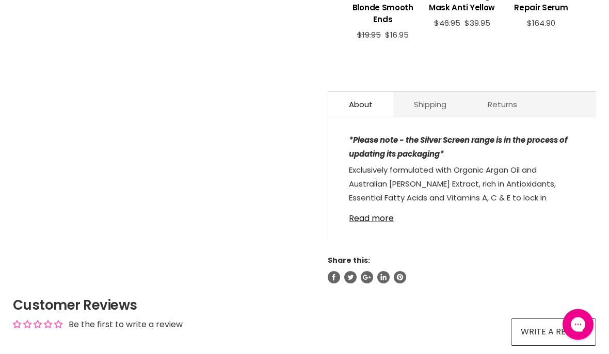
scroll to position [514, 0]
click at [371, 223] on link "Read more" at bounding box center [462, 215] width 226 height 15
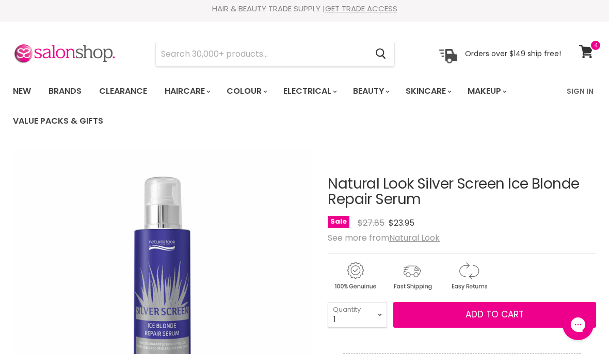
scroll to position [0, 0]
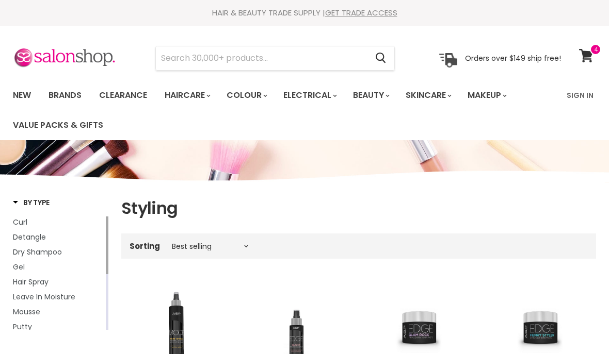
click at [219, 60] on input "Search" at bounding box center [261, 58] width 211 height 24
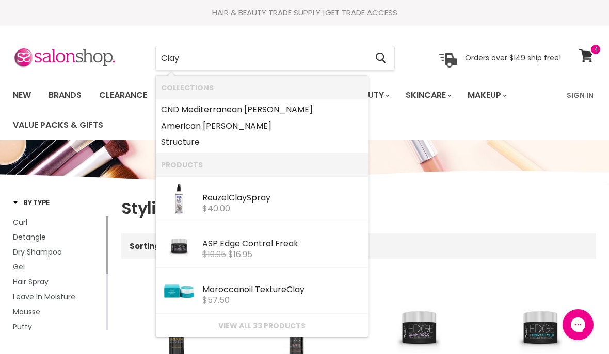
type input "Clay"
click at [384, 62] on icon "Search" at bounding box center [381, 58] width 10 height 11
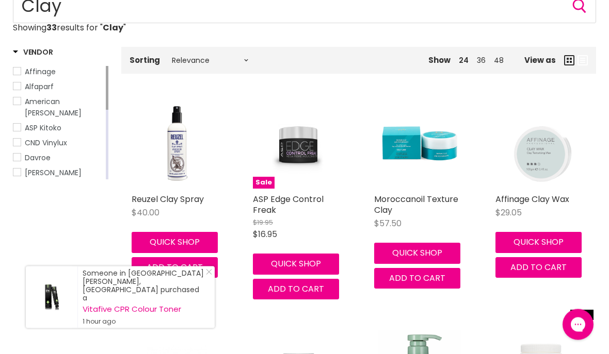
scroll to position [166, 0]
click at [425, 152] on img "Main content" at bounding box center [419, 144] width 90 height 90
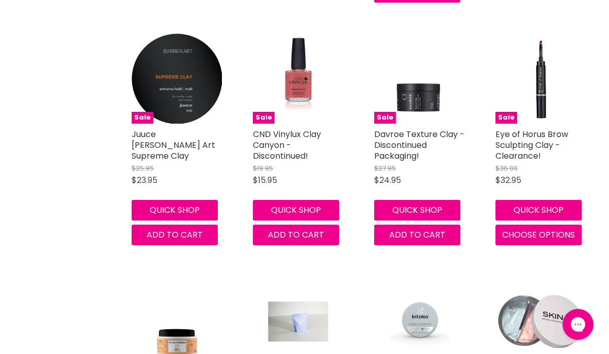
scroll to position [921, 0]
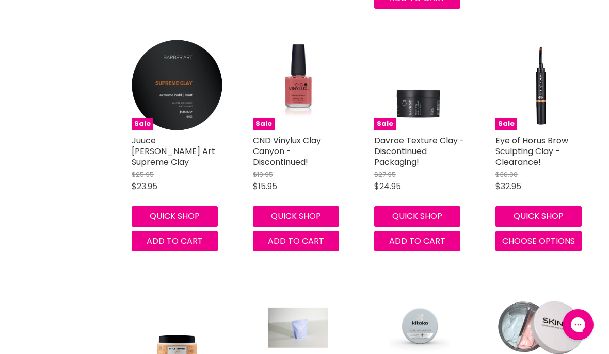
click at [523, 146] on link "Eye of Horus Brow Sculpting Clay - Clearance!" at bounding box center [531, 152] width 73 height 34
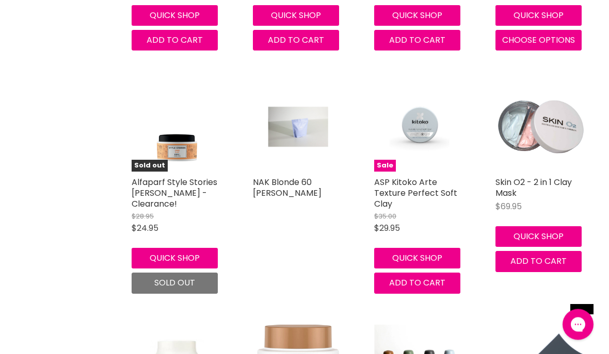
scroll to position [1122, 0]
click at [421, 178] on link "ASP Kitoko Arte Texture Perfect Soft Clay" at bounding box center [415, 193] width 83 height 34
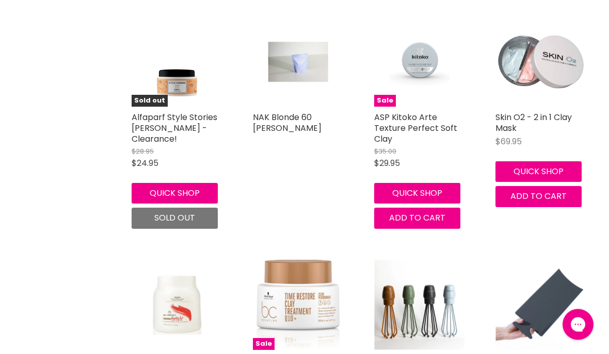
scroll to position [1187, 0]
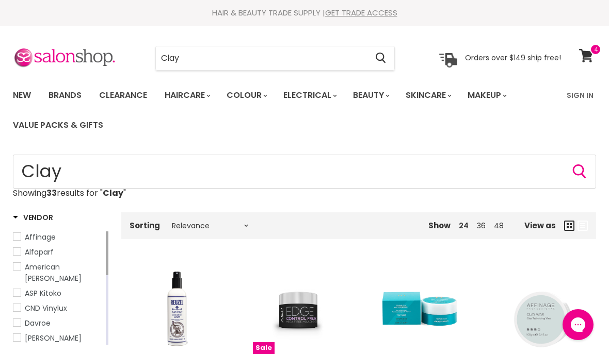
click at [237, 60] on input "Clay" at bounding box center [261, 58] width 211 height 24
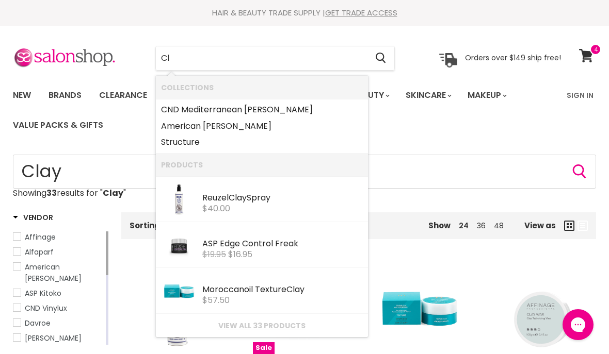
type input "C"
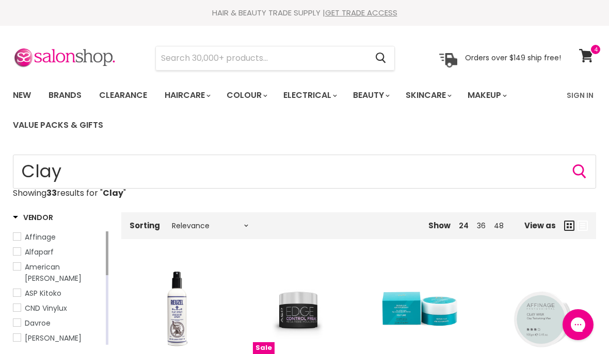
click at [73, 94] on link "Brands" at bounding box center [65, 96] width 48 height 22
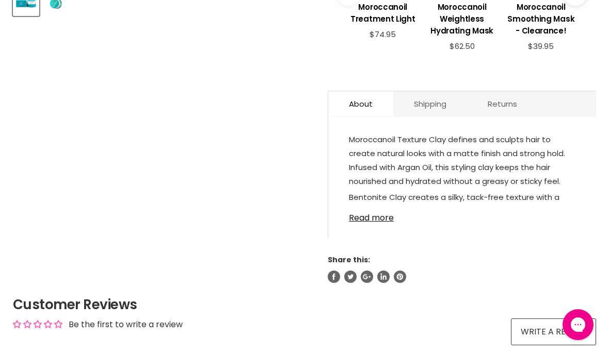
scroll to position [475, 0]
click at [388, 234] on div "Moroccanoil Texture Clay defines and sculpts hair to create natural looks with …" at bounding box center [462, 183] width 268 height 111
click at [379, 223] on link "Read more" at bounding box center [462, 215] width 226 height 15
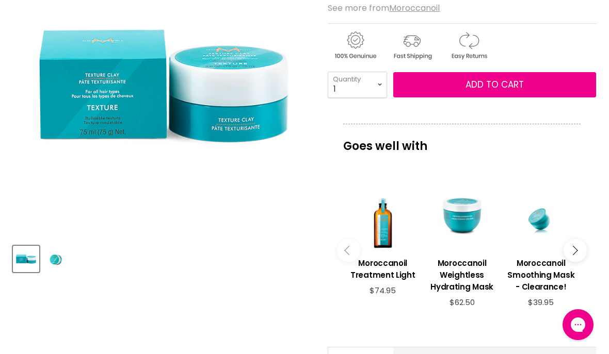
scroll to position [218, 0]
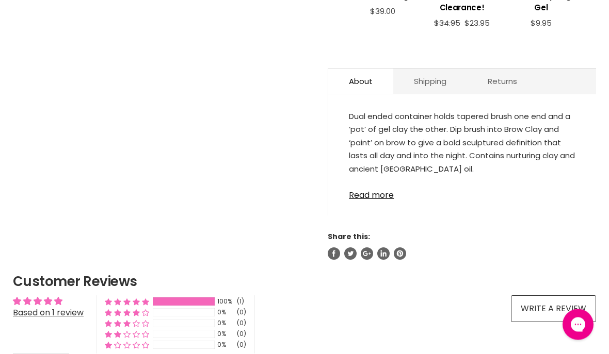
scroll to position [591, 0]
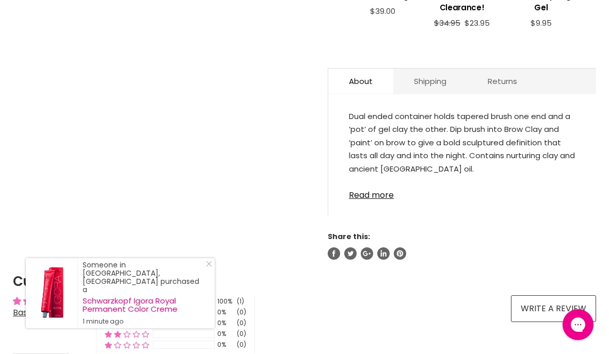
click at [385, 200] on link "Read more" at bounding box center [462, 192] width 226 height 15
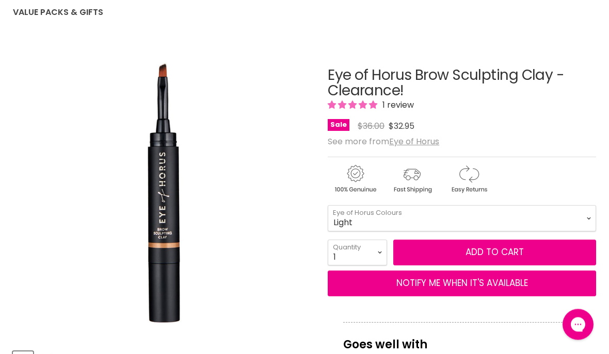
scroll to position [109, 0]
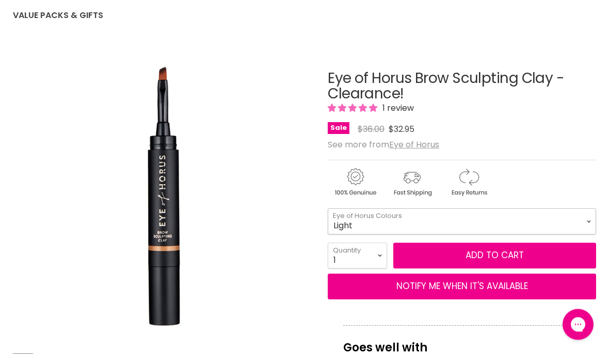
click at [588, 224] on select "Light Medium Dark" at bounding box center [462, 222] width 268 height 26
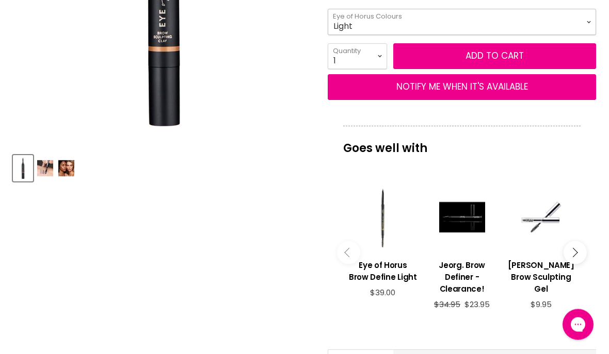
scroll to position [292, 0]
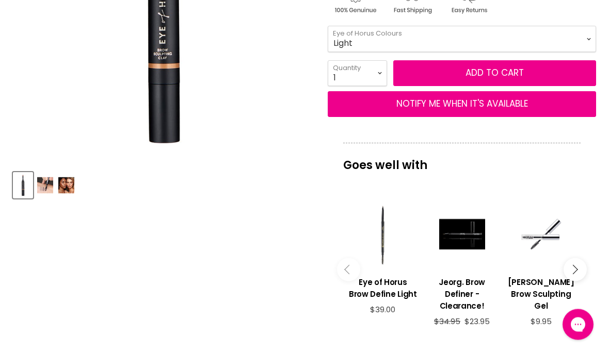
click at [503, 72] on span "Add to cart" at bounding box center [494, 73] width 58 height 12
click at [491, 73] on span "Add to cart" at bounding box center [494, 73] width 58 height 12
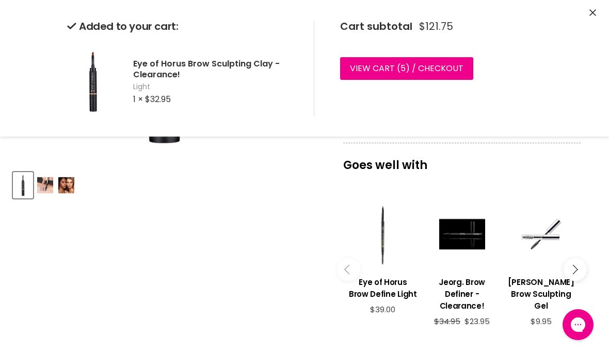
click at [594, 9] on button "Close" at bounding box center [592, 13] width 7 height 11
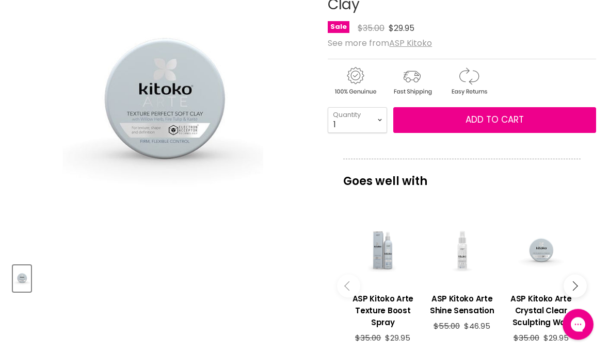
scroll to position [199, 0]
click at [497, 119] on span "Add to cart" at bounding box center [494, 119] width 58 height 12
click at [491, 118] on span "Add to cart" at bounding box center [494, 119] width 58 height 12
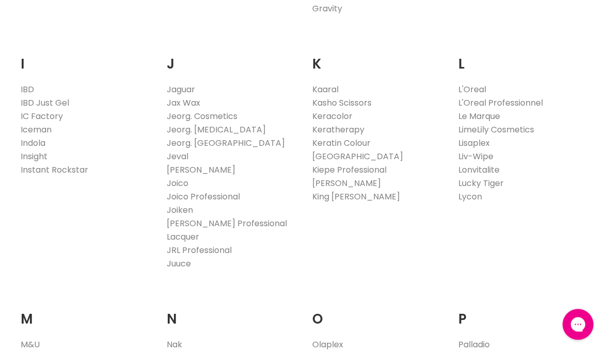
scroll to position [910, 0]
click at [187, 258] on link "Juuce" at bounding box center [179, 264] width 24 height 12
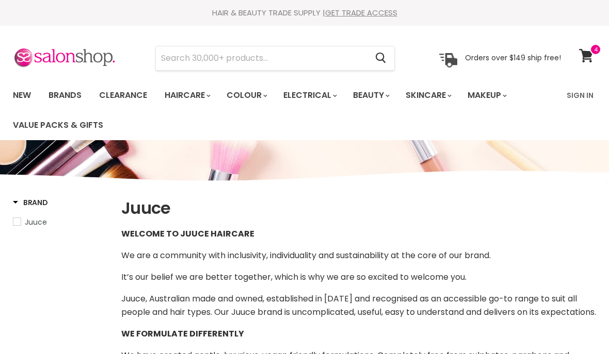
select select "manual"
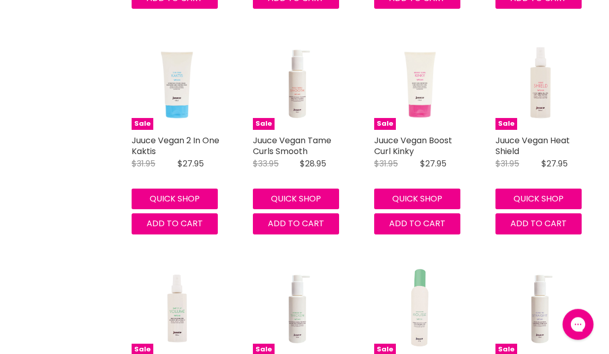
scroll to position [2062, 0]
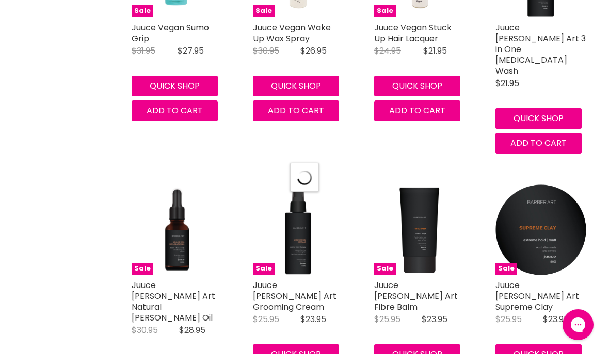
select select "manual"
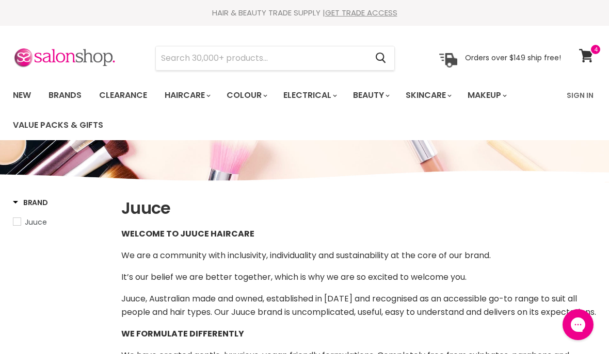
click at [79, 96] on link "Brands" at bounding box center [65, 96] width 48 height 22
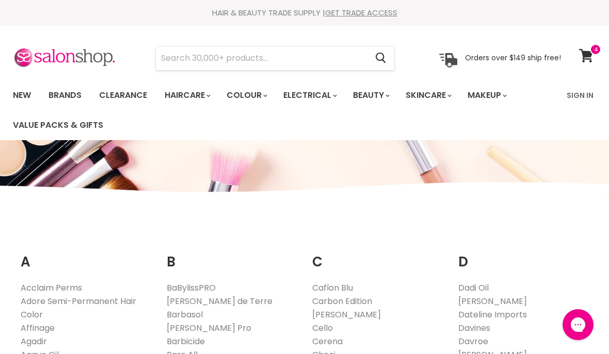
click at [286, 60] on input "Search" at bounding box center [261, 58] width 211 height 24
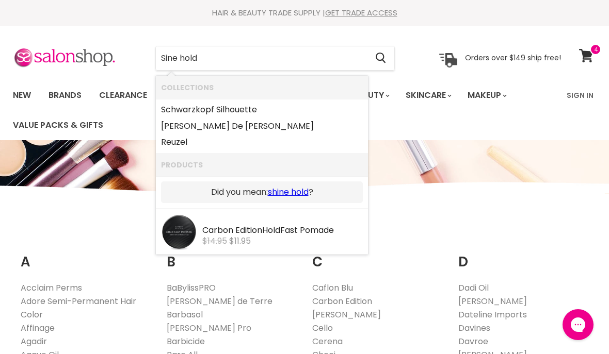
type input "Sine hold"
click at [383, 60] on icon "Search" at bounding box center [381, 58] width 10 height 11
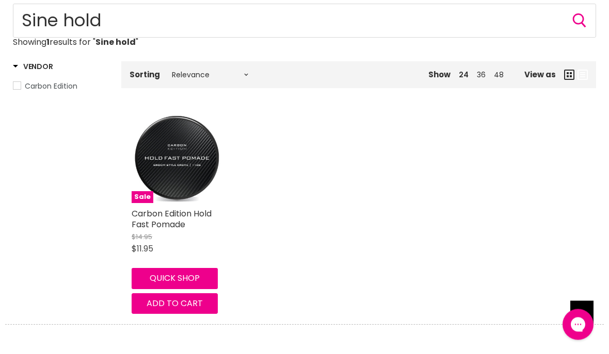
scroll to position [151, 0]
click at [177, 163] on img "Main content" at bounding box center [177, 158] width 90 height 90
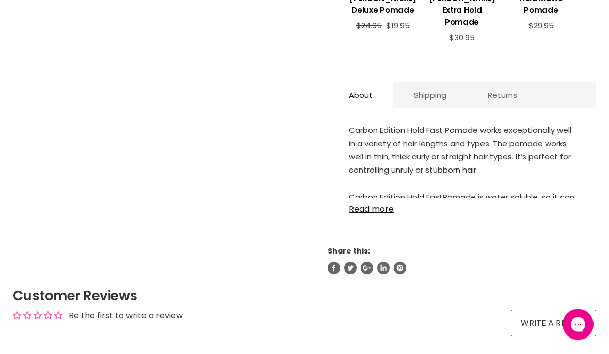
scroll to position [496, 0]
click at [380, 207] on link "Read more" at bounding box center [462, 206] width 226 height 15
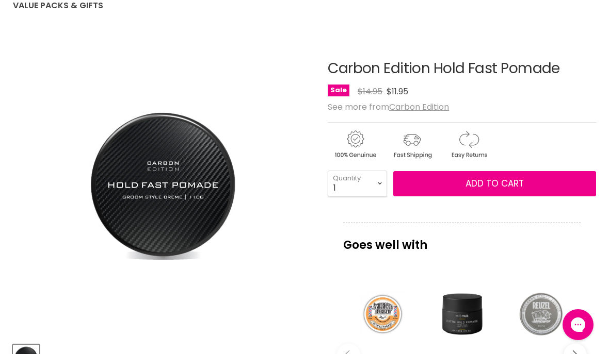
scroll to position [0, 0]
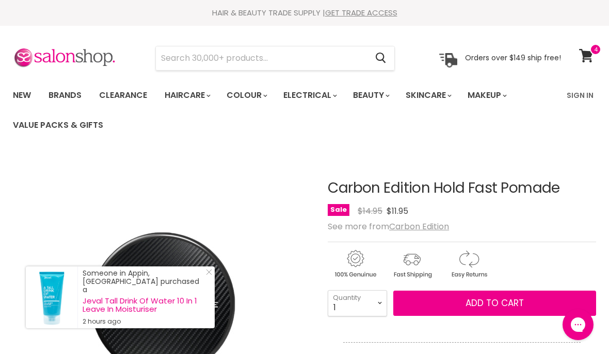
click at [274, 60] on input "Search" at bounding box center [261, 58] width 211 height 24
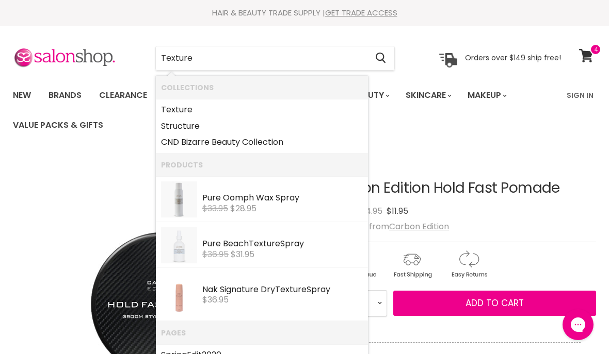
type input "Texture"
click at [384, 57] on icon "Search" at bounding box center [381, 58] width 10 height 11
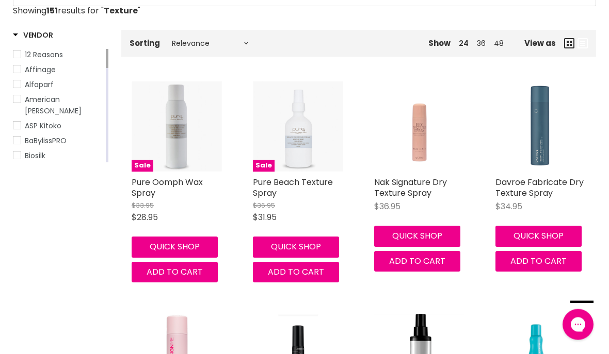
scroll to position [183, 0]
click at [410, 191] on link "Nak Signature Dry Texture Spray" at bounding box center [410, 187] width 73 height 23
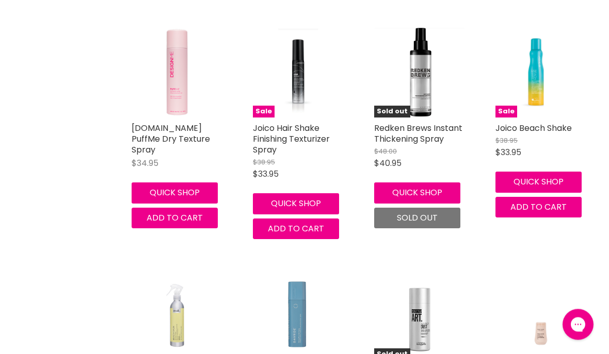
scroll to position [470, 0]
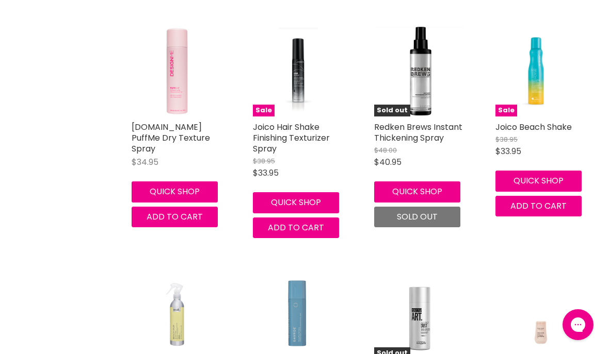
click at [303, 136] on link "Joico Hair Shake Finishing Texturizer Spray" at bounding box center [291, 138] width 77 height 34
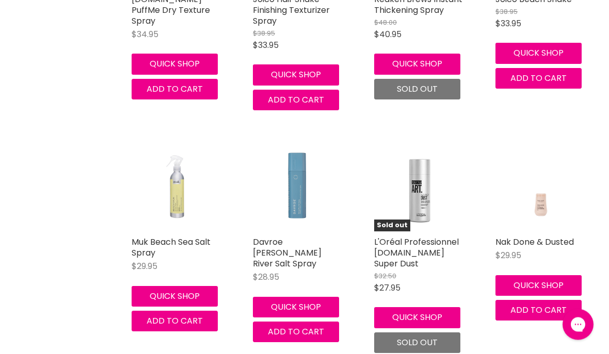
scroll to position [598, 0]
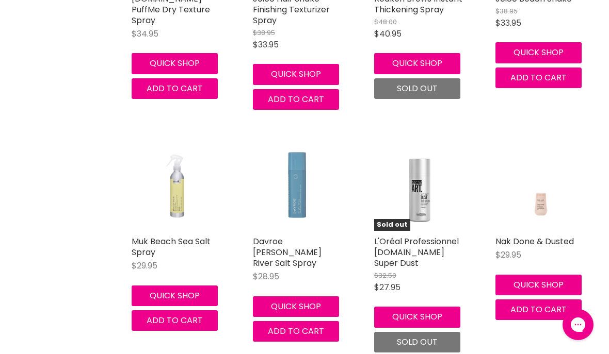
click at [547, 228] on img "Main content" at bounding box center [540, 186] width 60 height 90
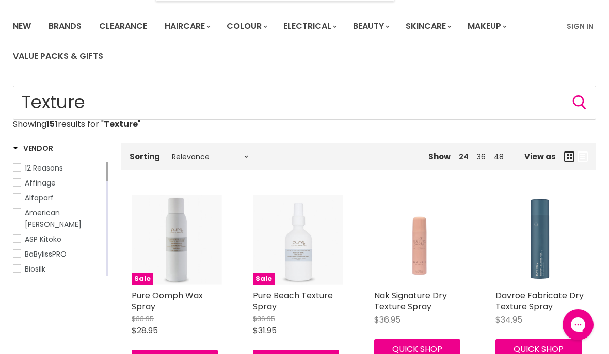
scroll to position [0, 0]
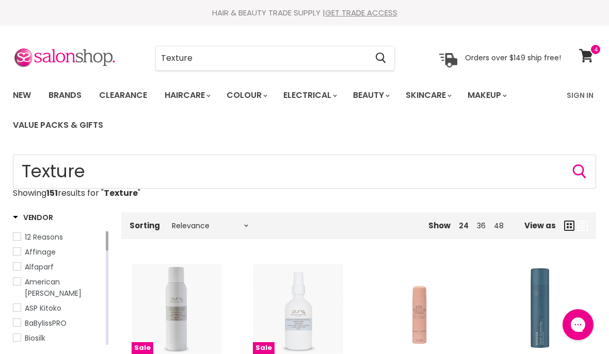
click at [218, 61] on input "Texture" at bounding box center [261, 58] width 211 height 24
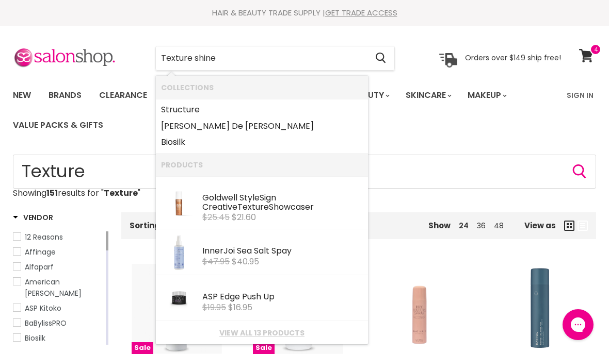
type input "Texture shine"
click at [386, 54] on icon "Search" at bounding box center [381, 58] width 10 height 11
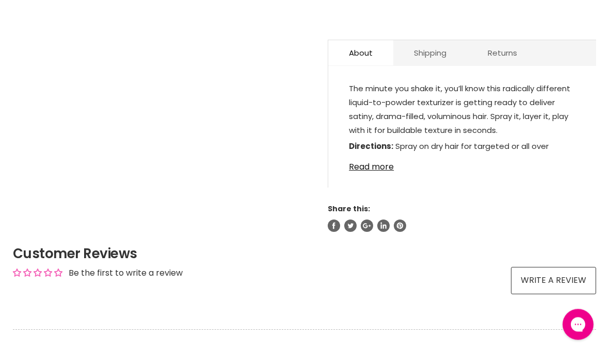
scroll to position [556, 0]
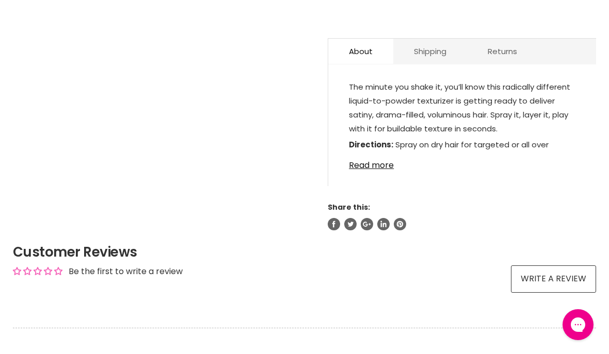
click at [386, 181] on div "The minute you shake it, you’ll know this radically different liquid-to-powder …" at bounding box center [462, 130] width 268 height 111
click at [391, 170] on link "Read more" at bounding box center [462, 162] width 226 height 15
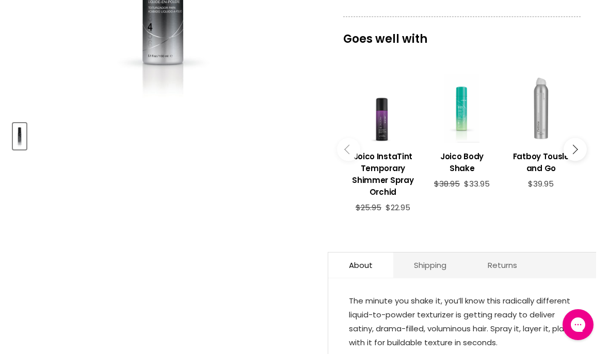
scroll to position [329, 0]
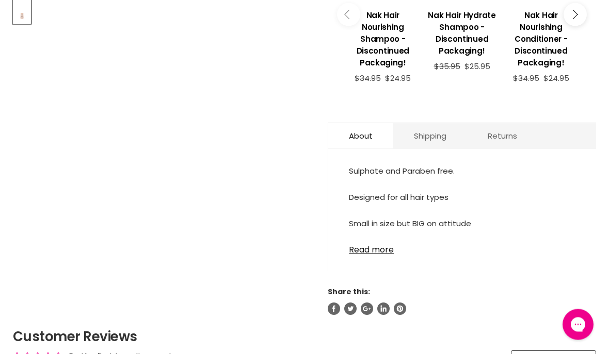
scroll to position [467, 0]
click at [386, 254] on link "Read more" at bounding box center [462, 246] width 226 height 15
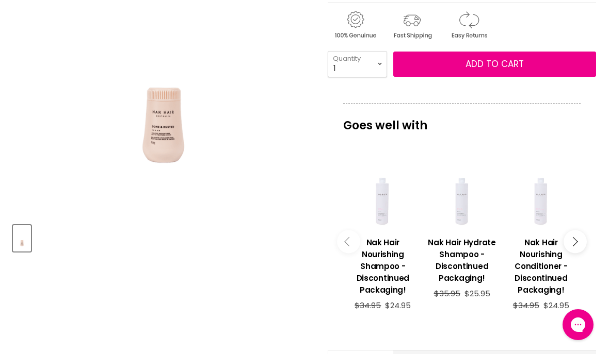
scroll to position [237, 0]
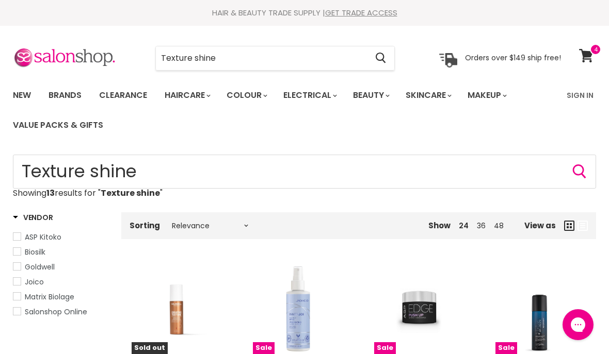
scroll to position [1, 0]
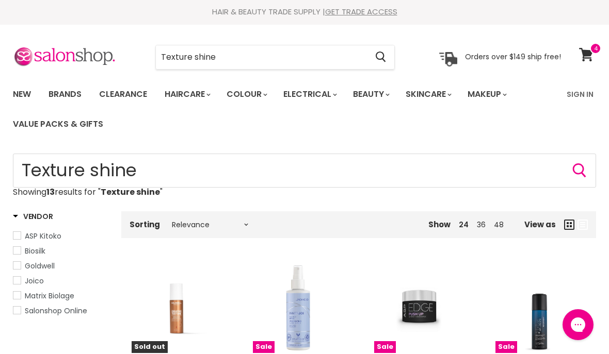
click at [593, 51] on span at bounding box center [595, 48] width 11 height 11
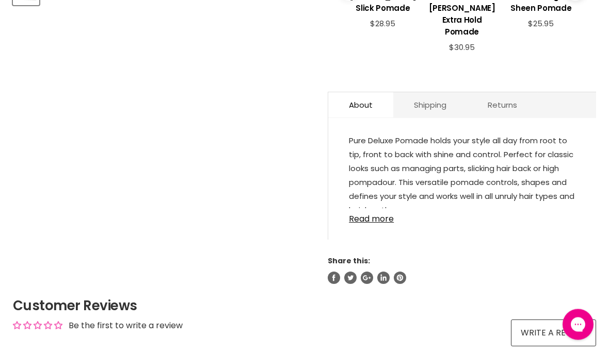
scroll to position [487, 0]
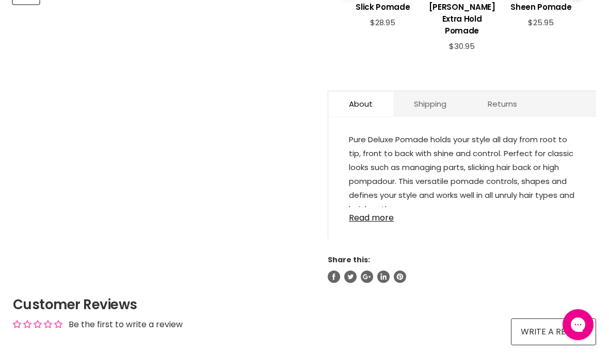
click at [376, 215] on link "Read more" at bounding box center [462, 214] width 226 height 15
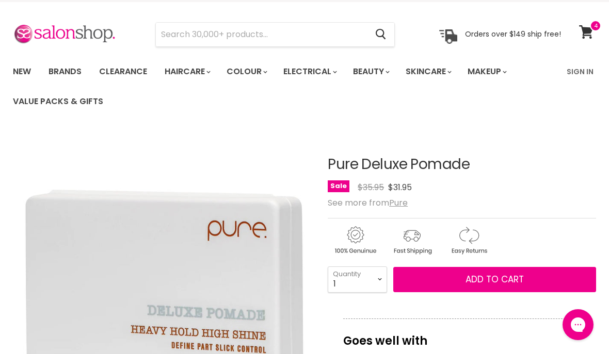
scroll to position [0, 0]
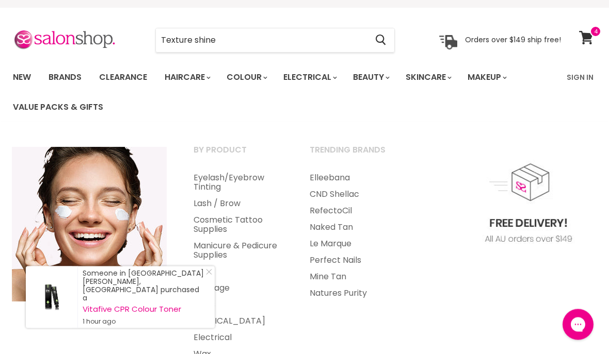
scroll to position [7, 0]
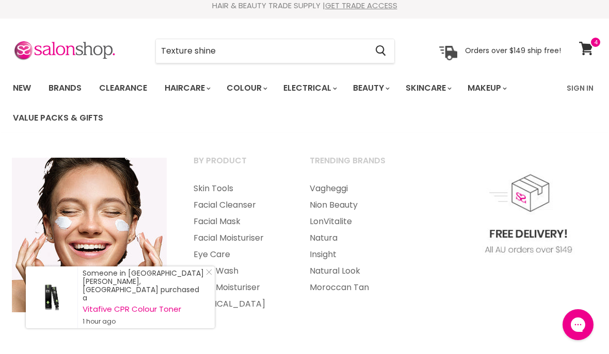
click at [451, 90] on span "Main menu" at bounding box center [449, 89] width 3 height 4
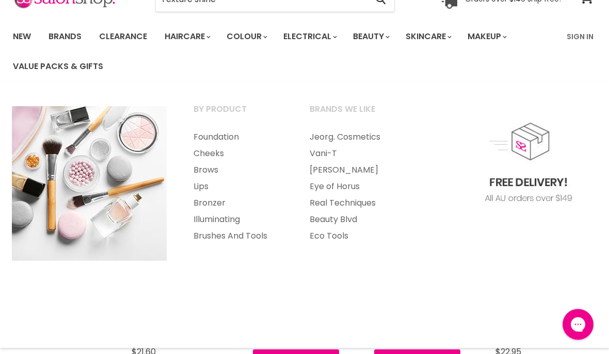
scroll to position [59, 0]
click at [354, 187] on link "Eye of Horus" at bounding box center [354, 186] width 114 height 17
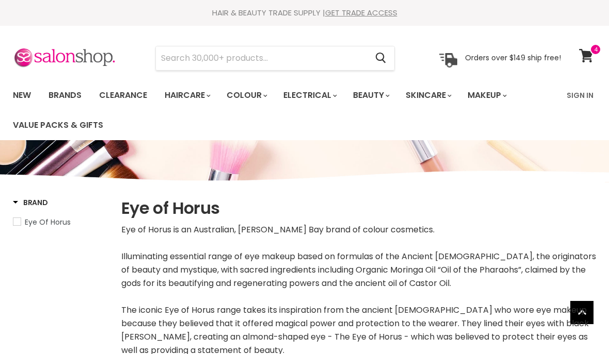
select select "manual"
click at [592, 51] on span at bounding box center [595, 49] width 11 height 11
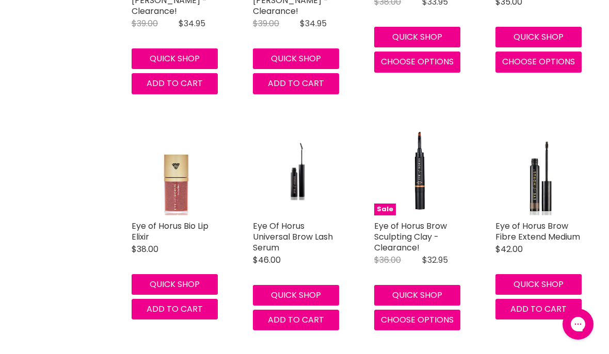
scroll to position [584, 0]
click at [417, 227] on link "Eye of Horus Brow Sculpting Clay - Clearance!" at bounding box center [410, 237] width 73 height 34
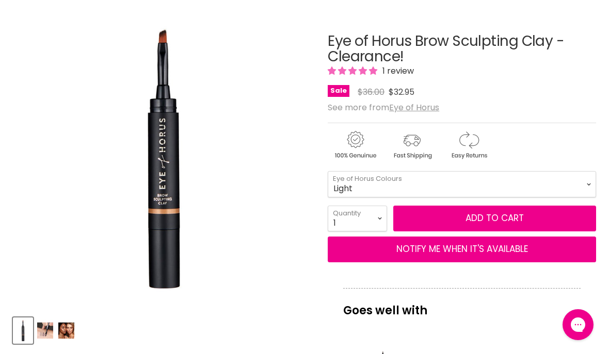
scroll to position [141, 0]
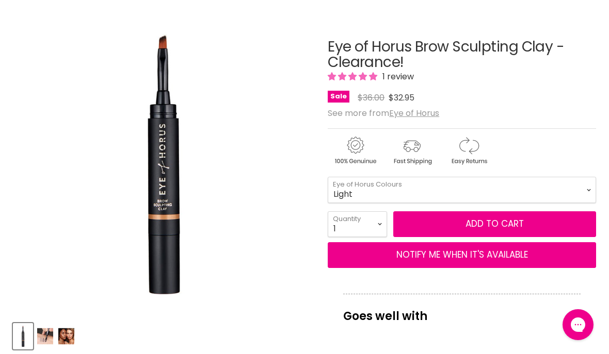
click at [476, 225] on span "Add to cart" at bounding box center [494, 224] width 58 height 12
click at [485, 225] on span "Add to cart" at bounding box center [494, 224] width 58 height 12
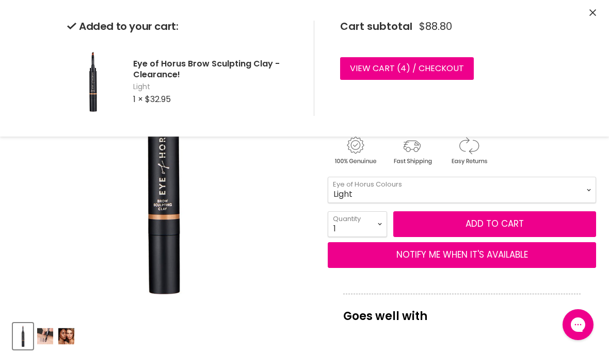
click at [416, 66] on link "View cart ( 4 ) / Checkout" at bounding box center [407, 68] width 134 height 23
